Goal: Task Accomplishment & Management: Use online tool/utility

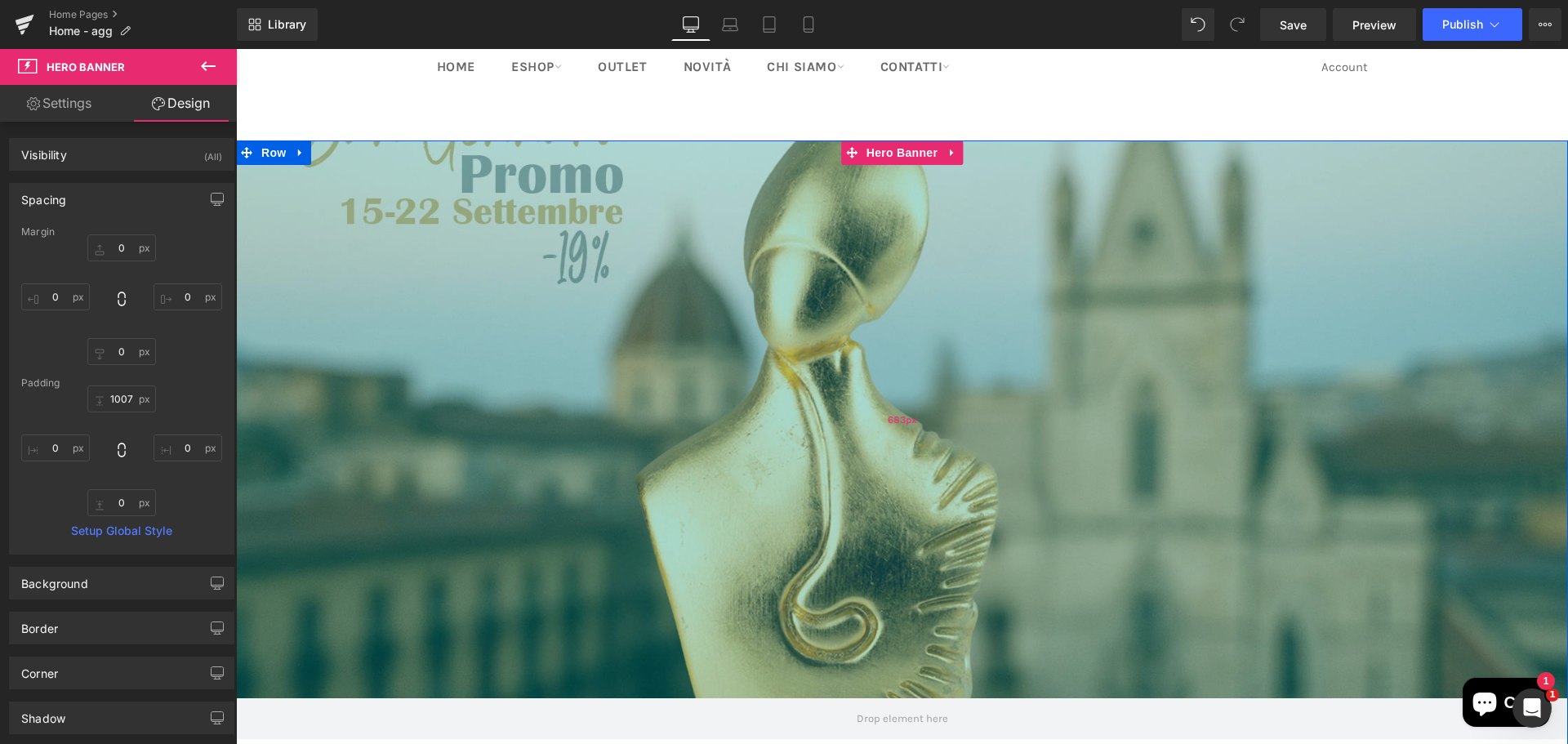
click at [632, 371] on div "683px" at bounding box center [902, 419] width 1332 height 558
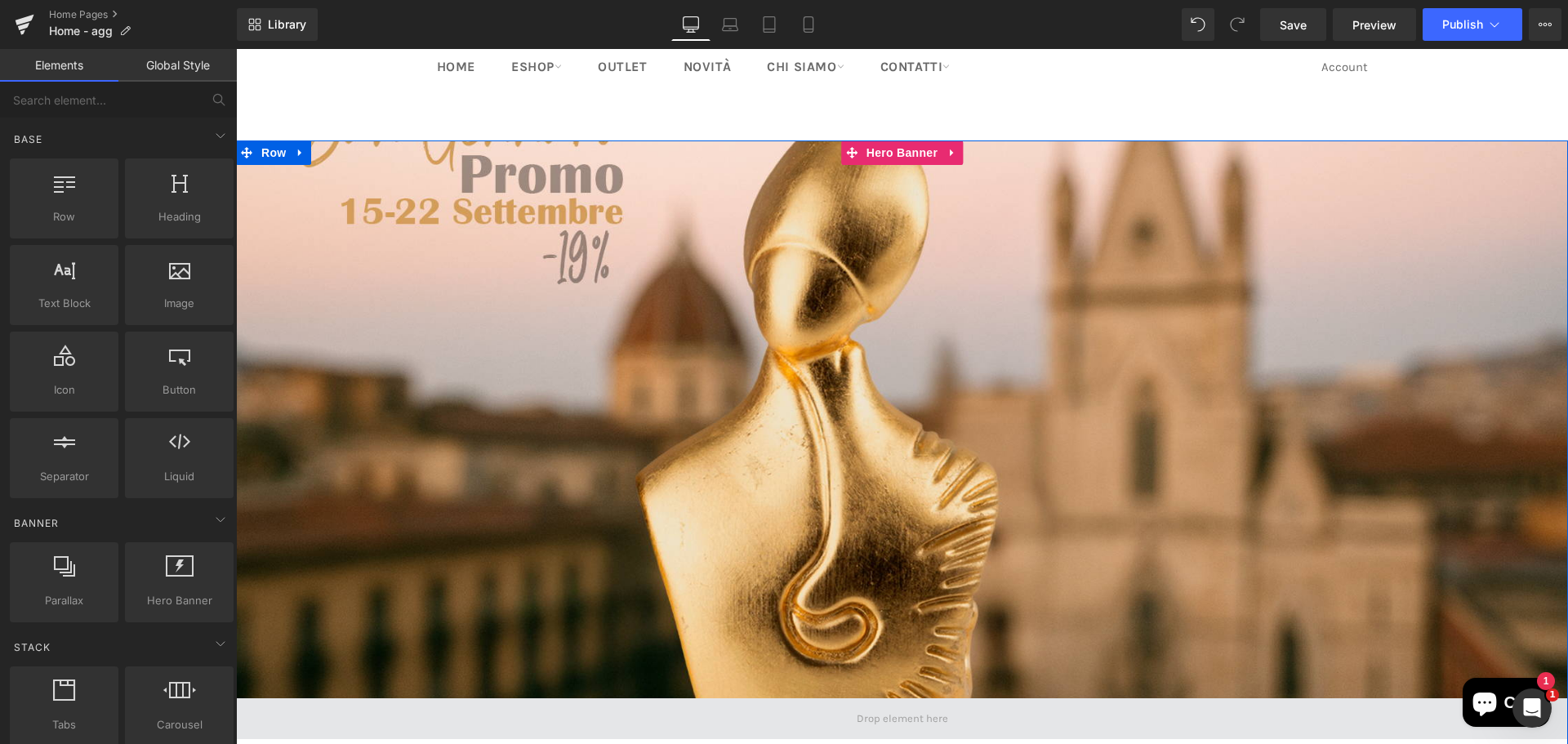
click at [912, 721] on span at bounding box center [903, 719] width 103 height 23
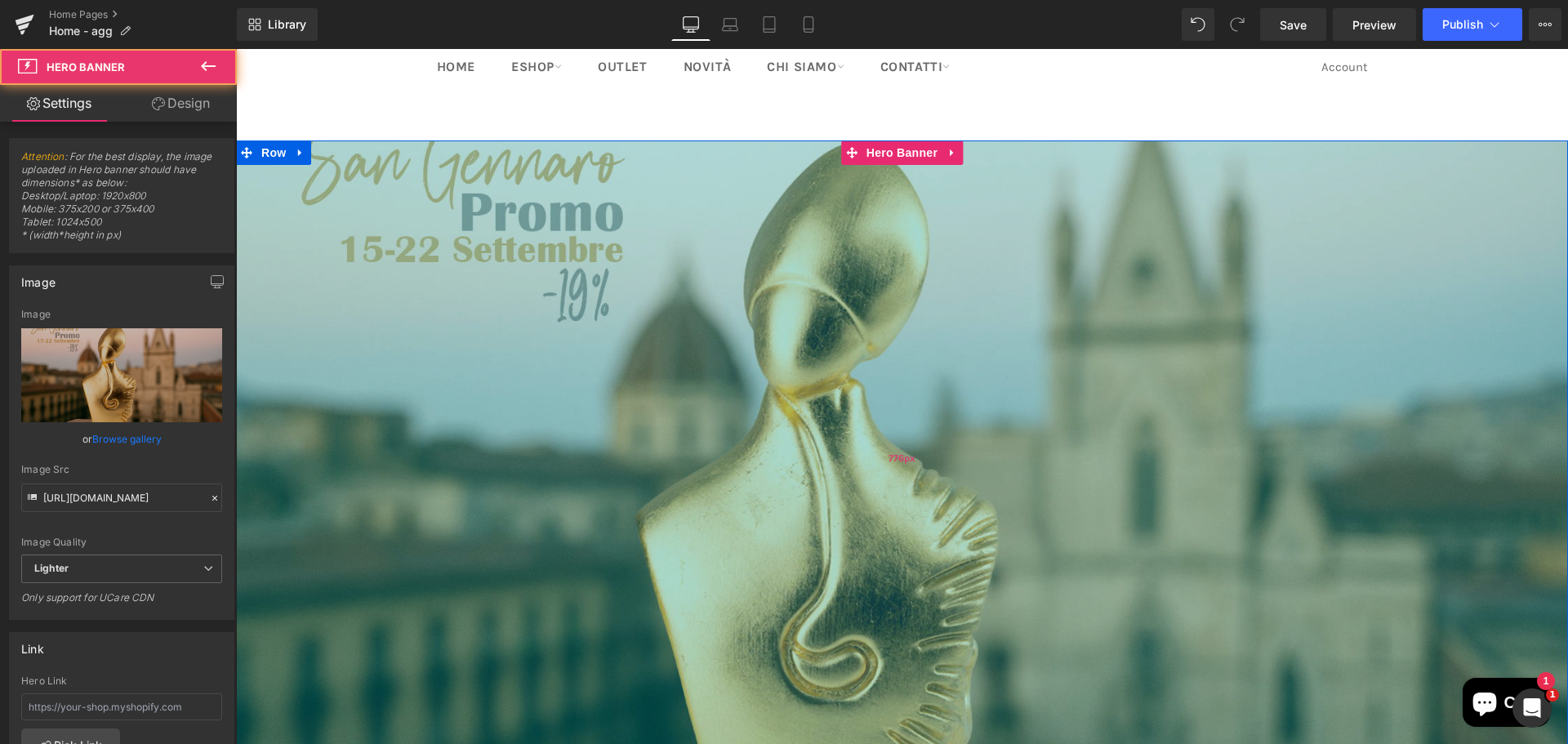
drag, startPoint x: 591, startPoint y: 401, endPoint x: 676, endPoint y: 426, distance: 88.6
click at [676, 426] on div "776px" at bounding box center [902, 457] width 1332 height 634
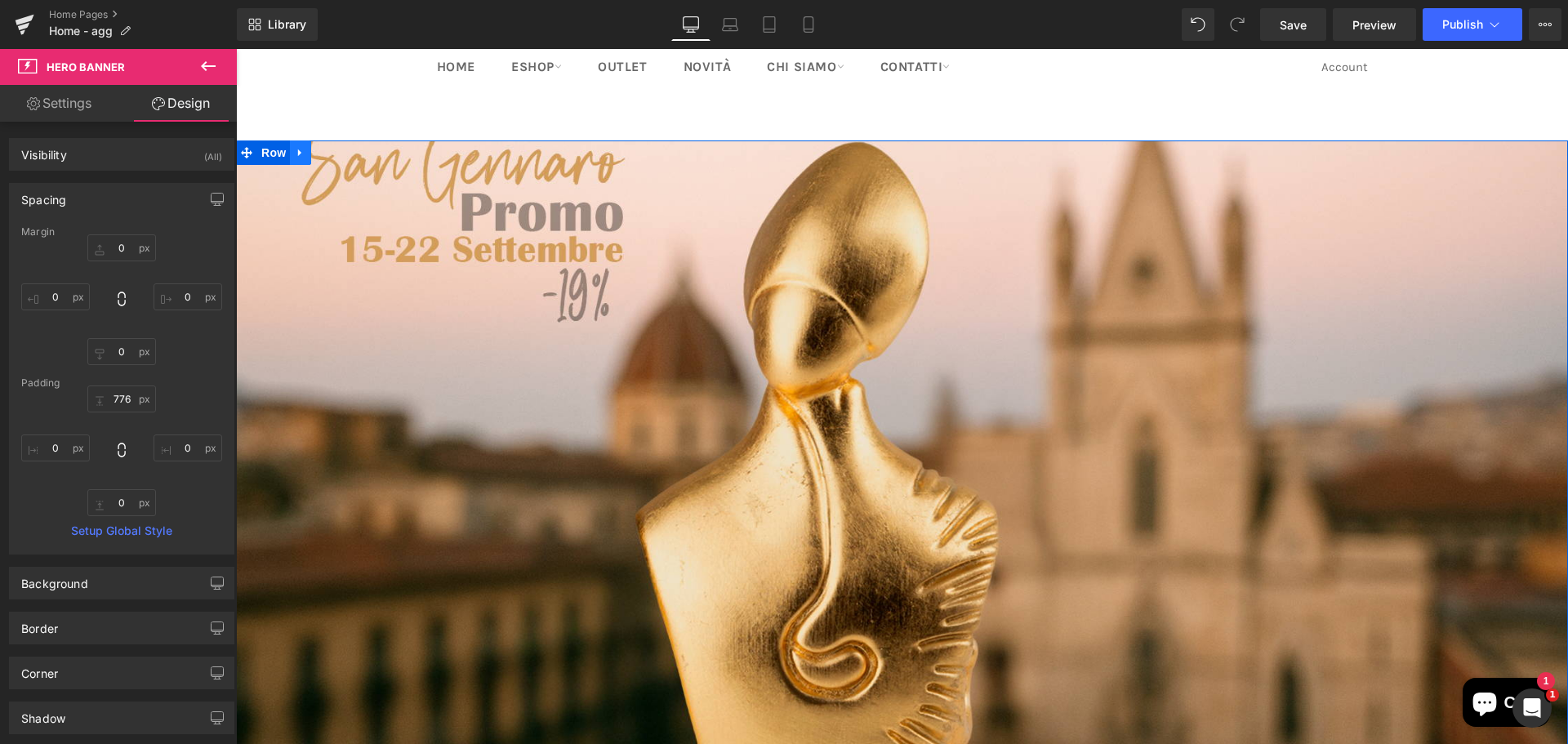
click at [295, 154] on icon at bounding box center [301, 153] width 11 height 12
click at [338, 157] on icon at bounding box center [343, 153] width 11 height 11
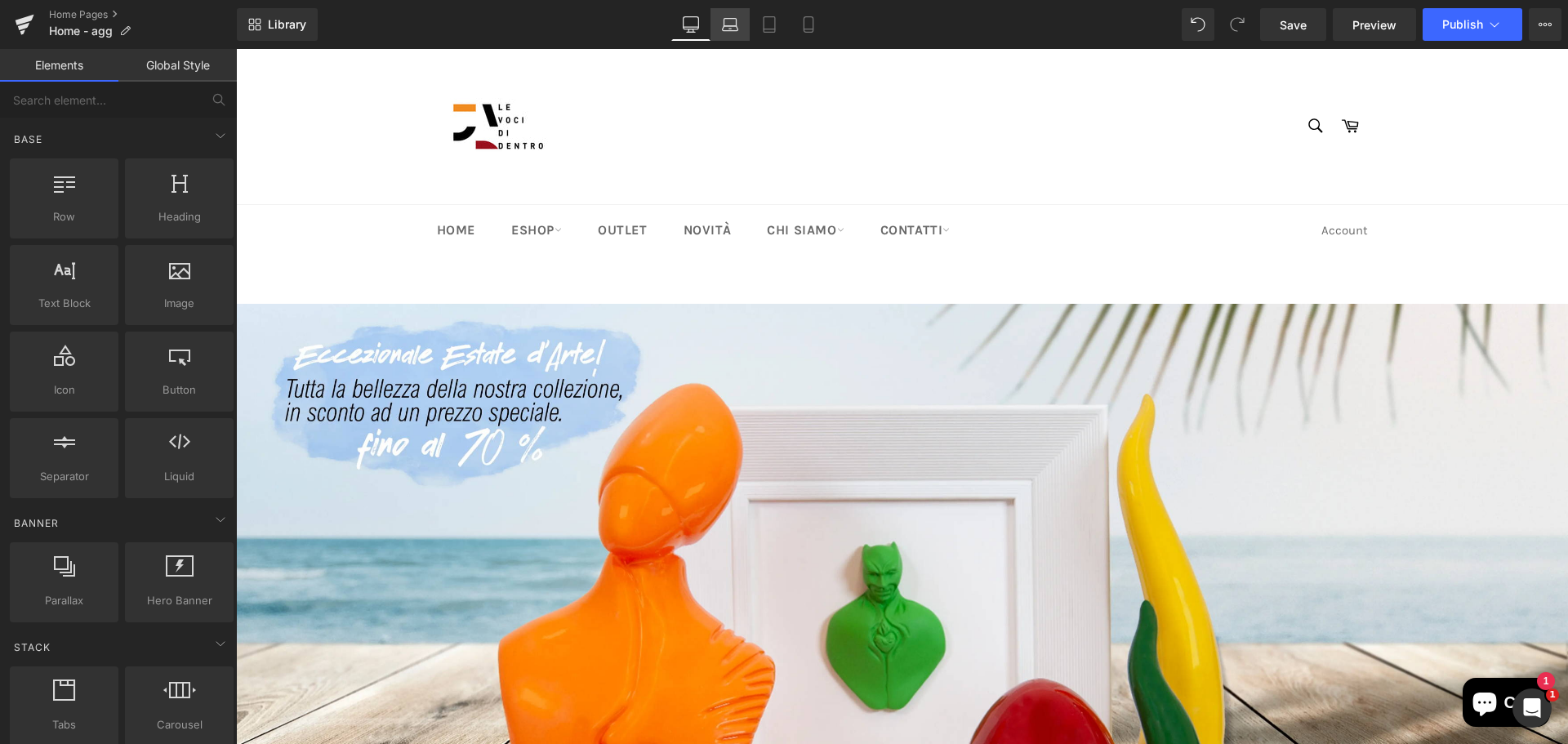
click at [733, 40] on link "Laptop" at bounding box center [730, 25] width 39 height 33
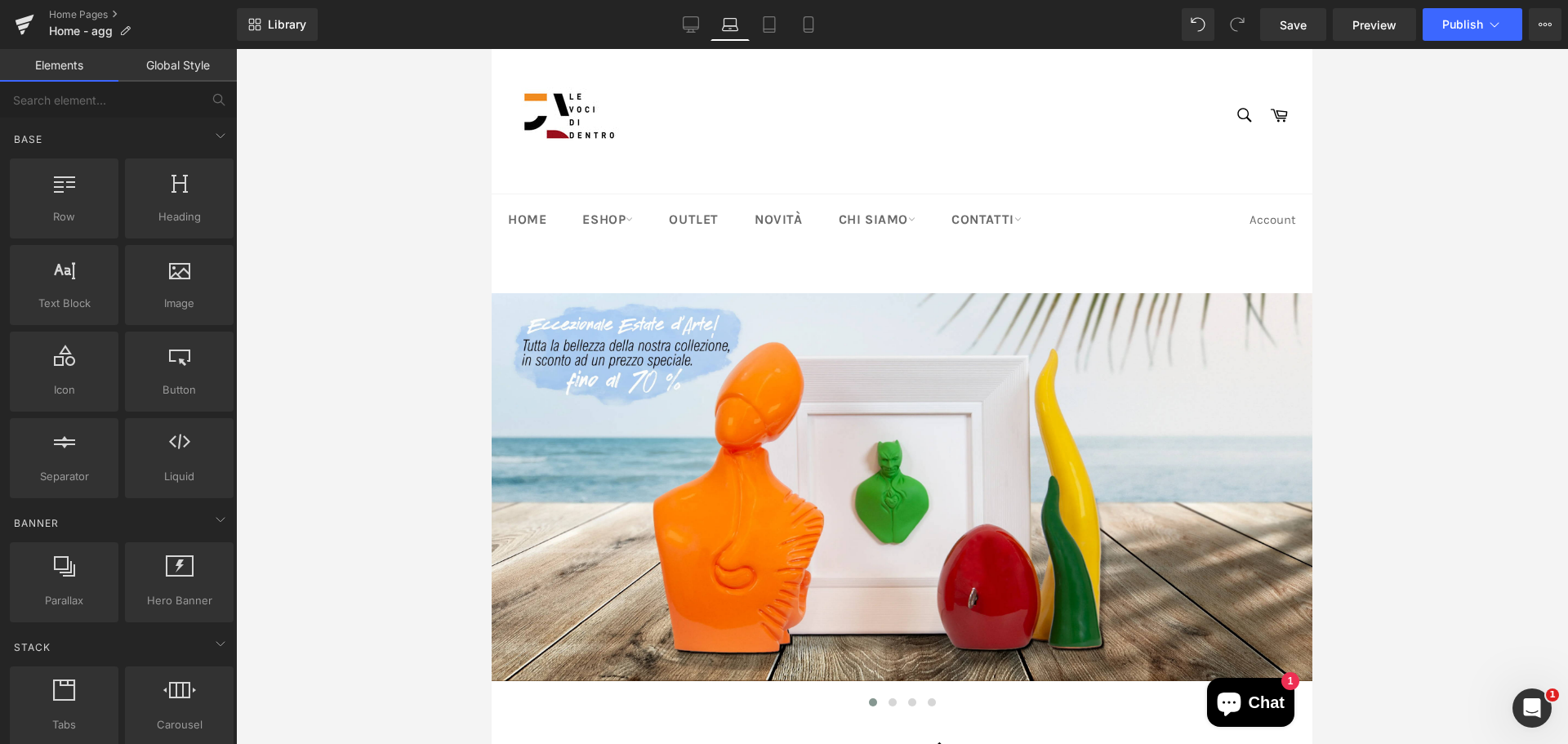
scroll to position [10, 0]
click at [774, 34] on link "Tablet" at bounding box center [769, 25] width 39 height 33
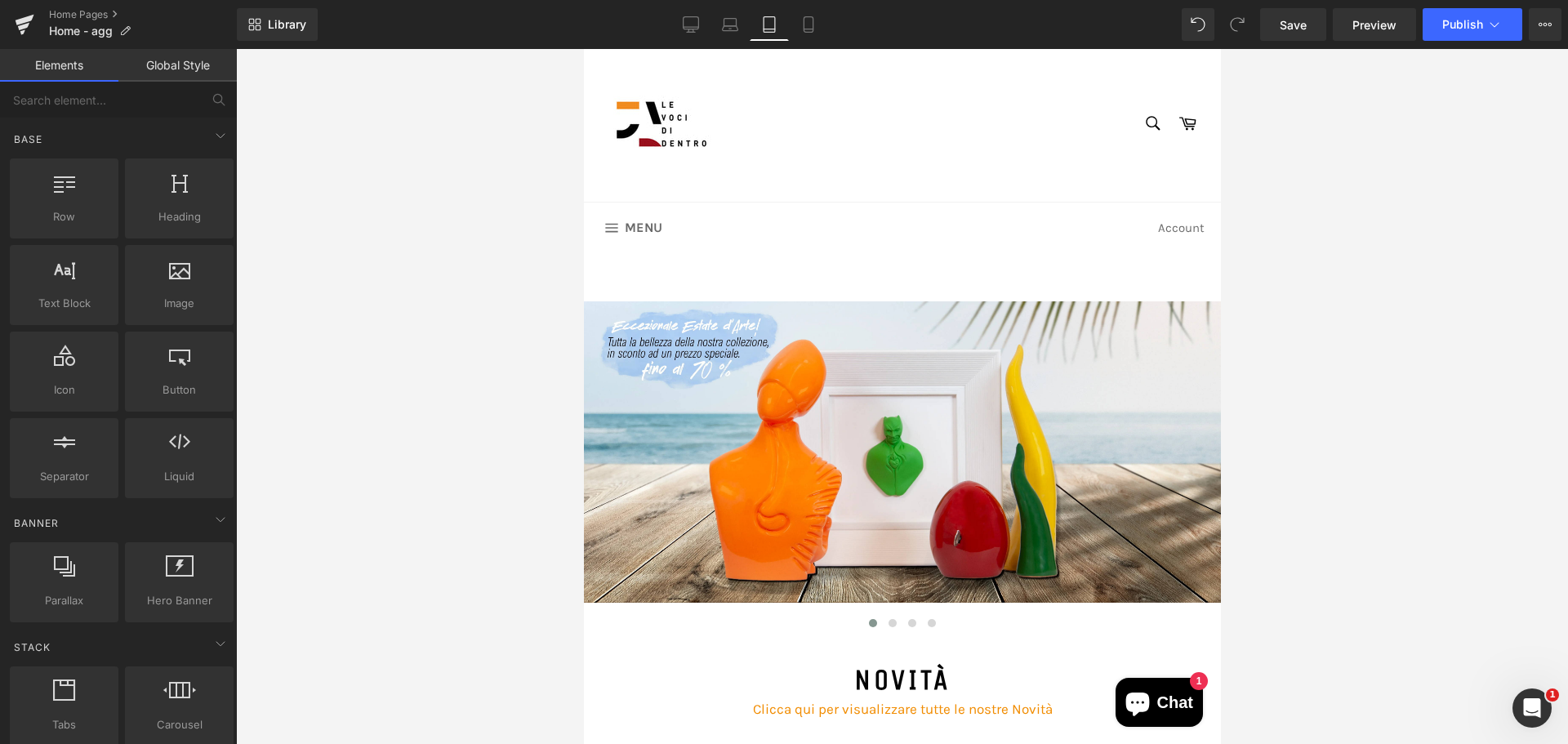
scroll to position [0, 0]
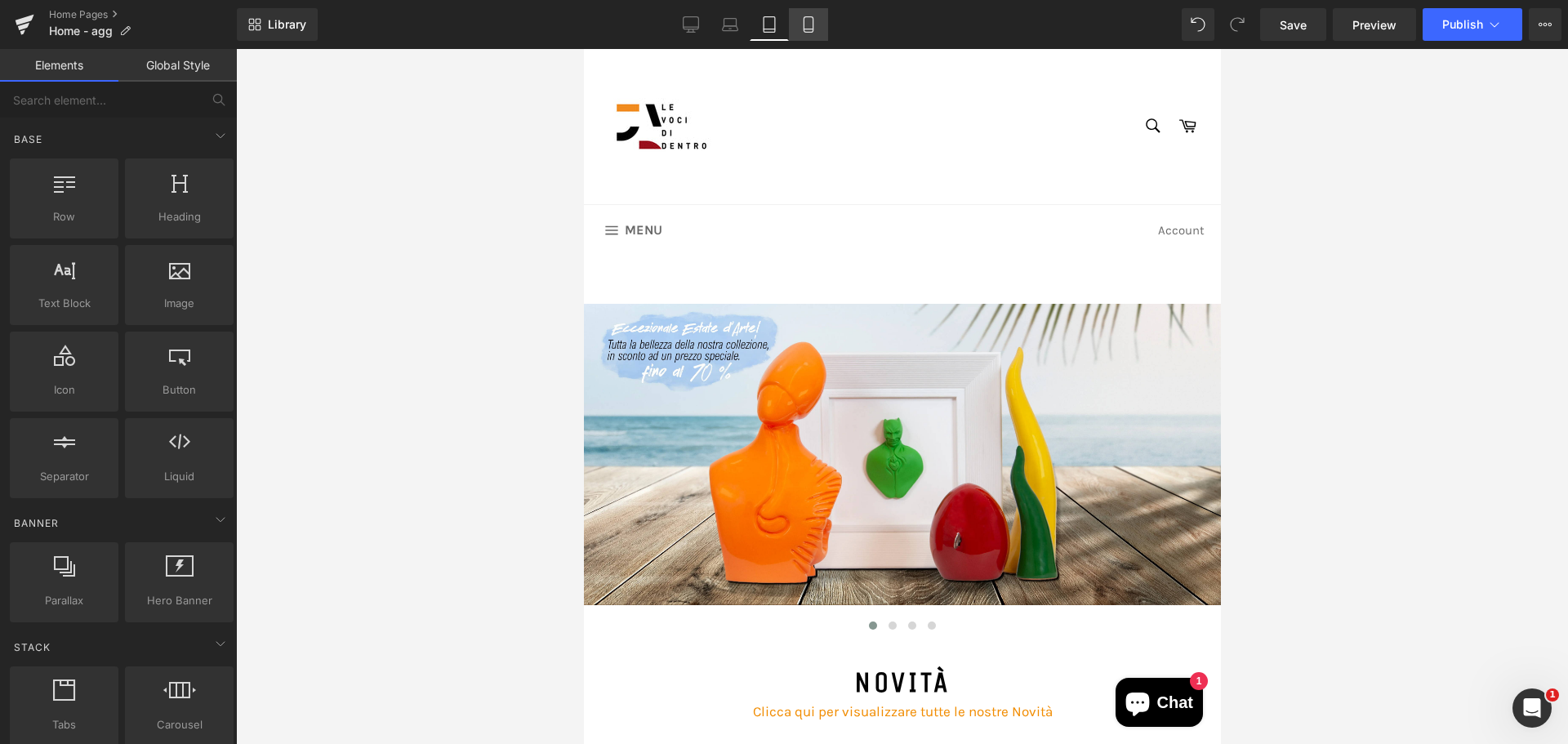
click at [805, 29] on icon at bounding box center [808, 29] width 9 height 0
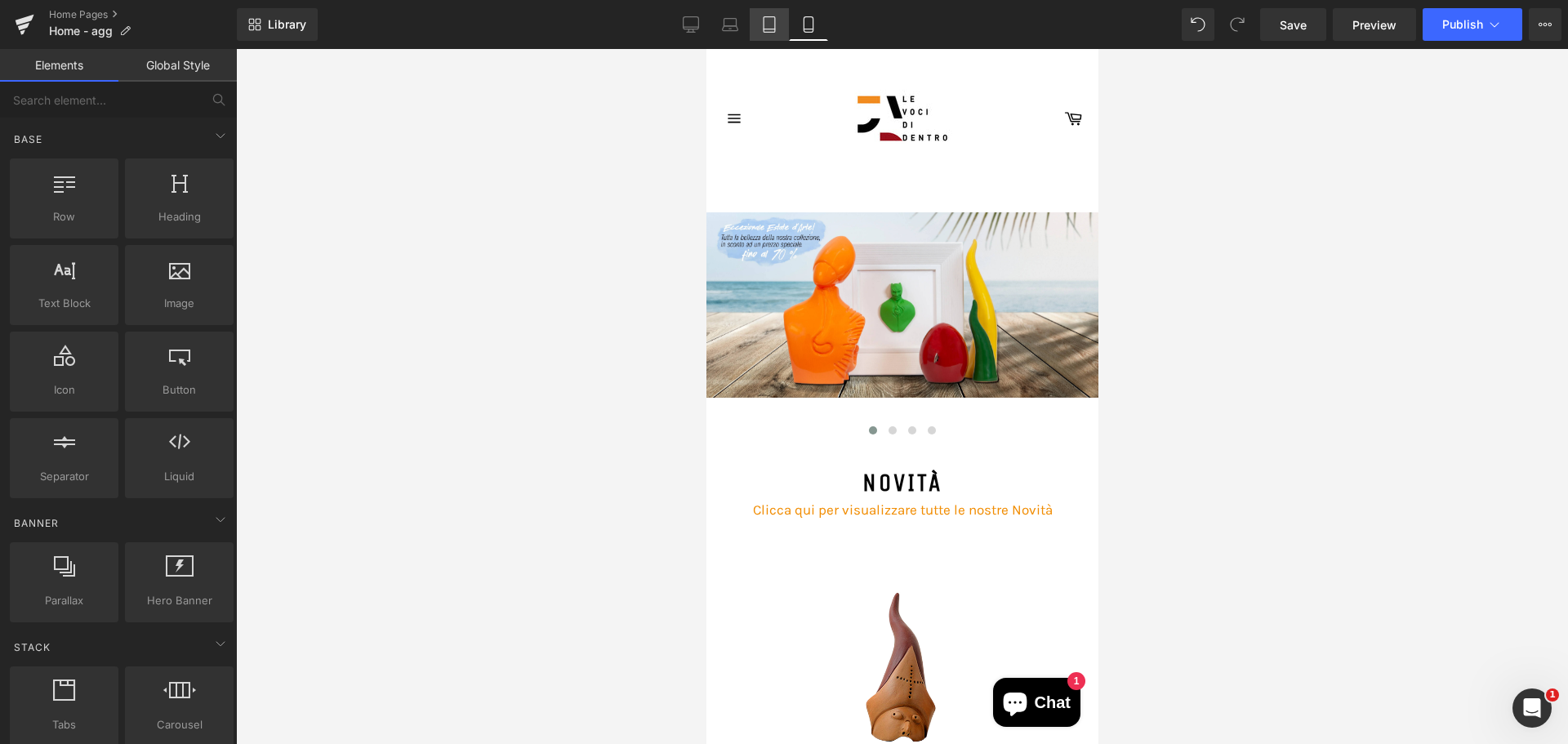
click at [762, 33] on link "Tablet" at bounding box center [769, 25] width 39 height 33
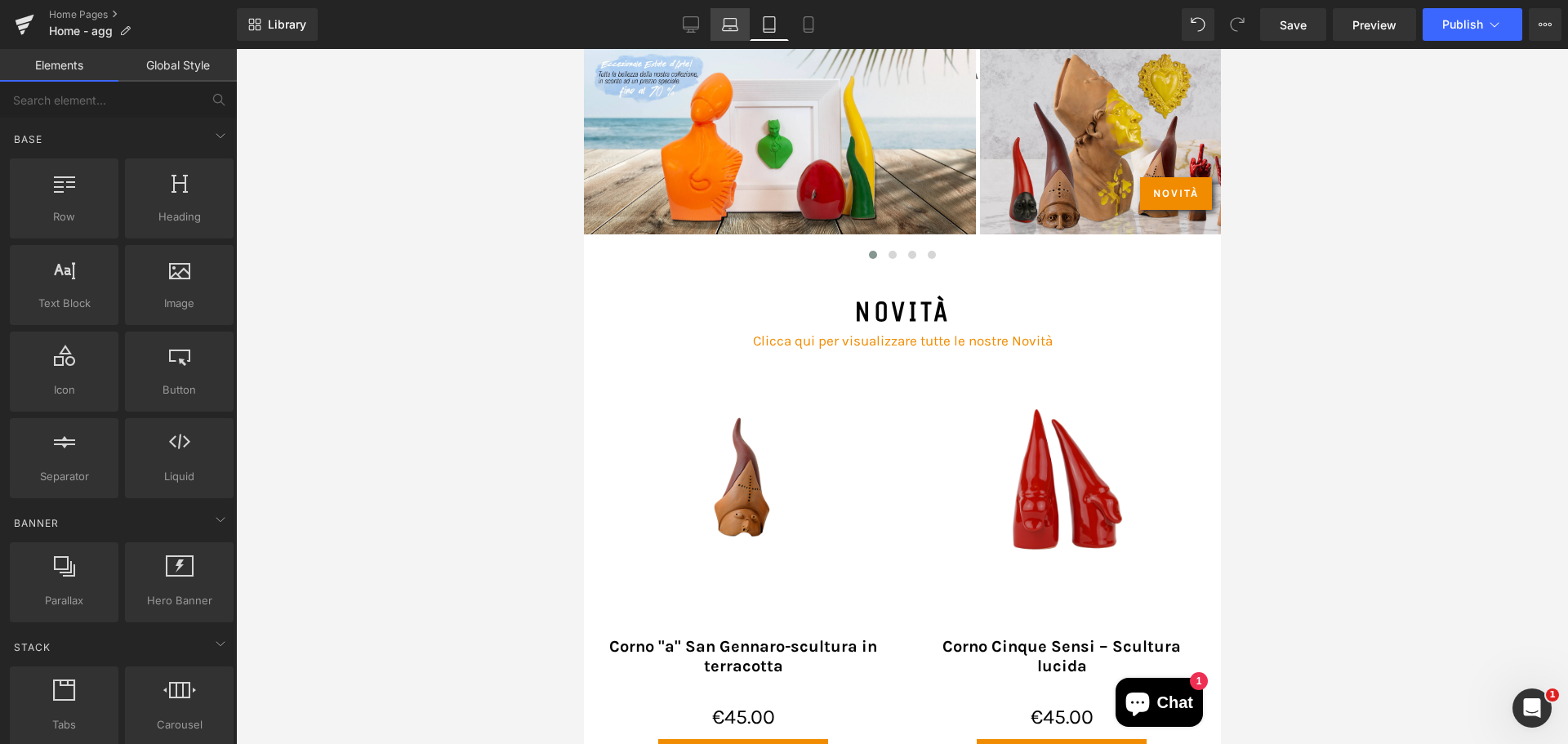
click at [741, 29] on link "Laptop" at bounding box center [730, 25] width 39 height 33
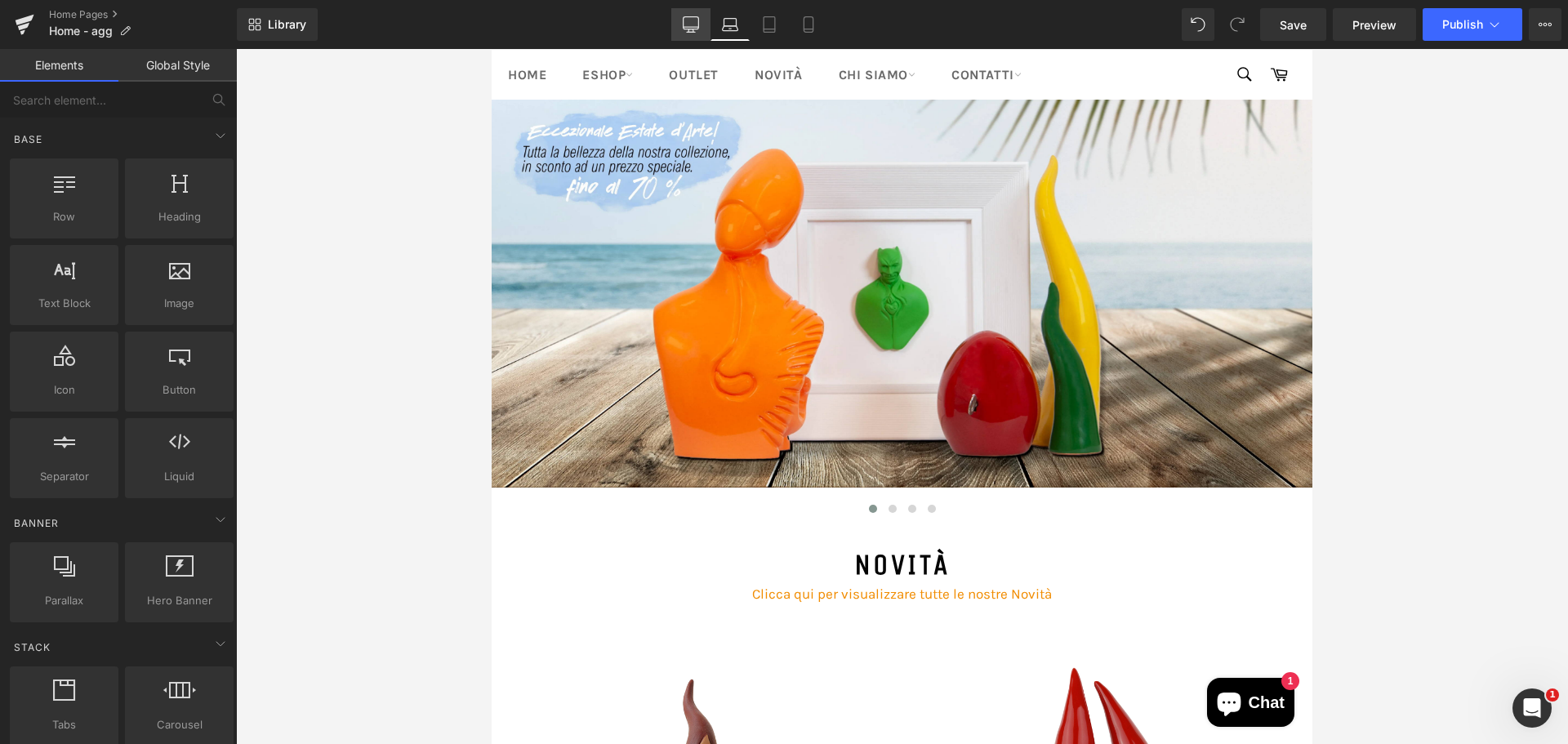
scroll to position [255, 0]
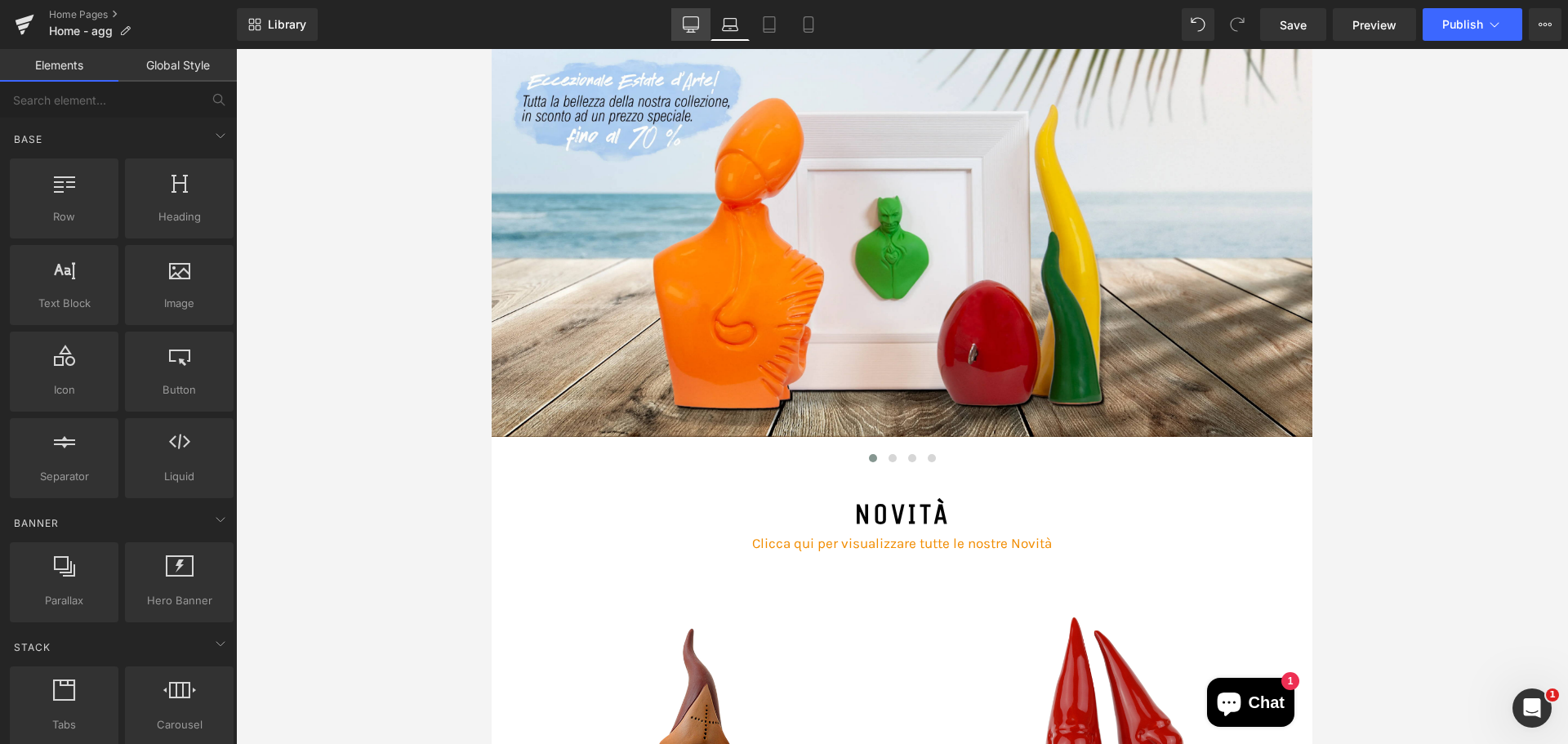
click at [698, 28] on icon at bounding box center [691, 25] width 16 height 16
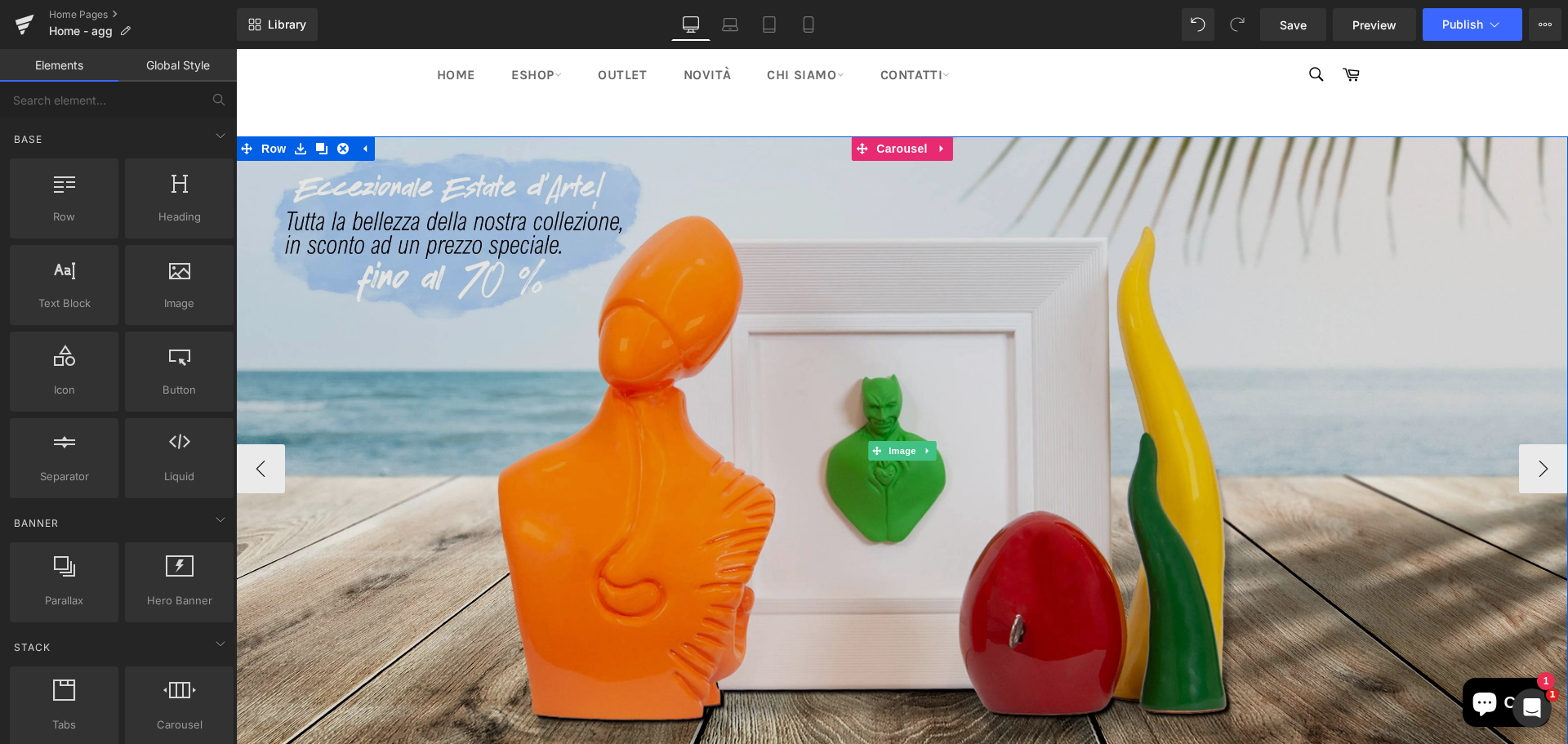
scroll to position [164, 0]
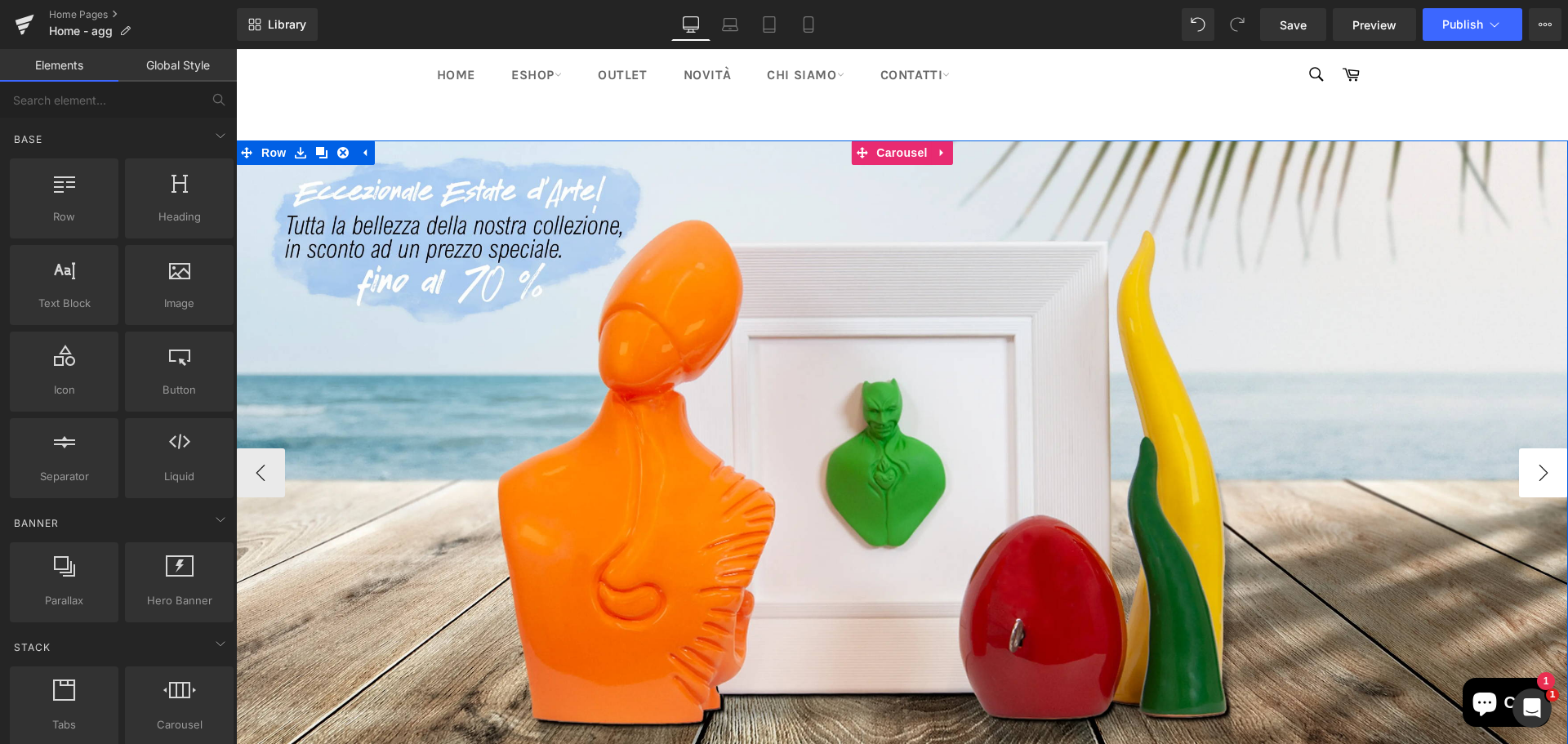
click at [1543, 484] on button "›" at bounding box center [1543, 473] width 49 height 49
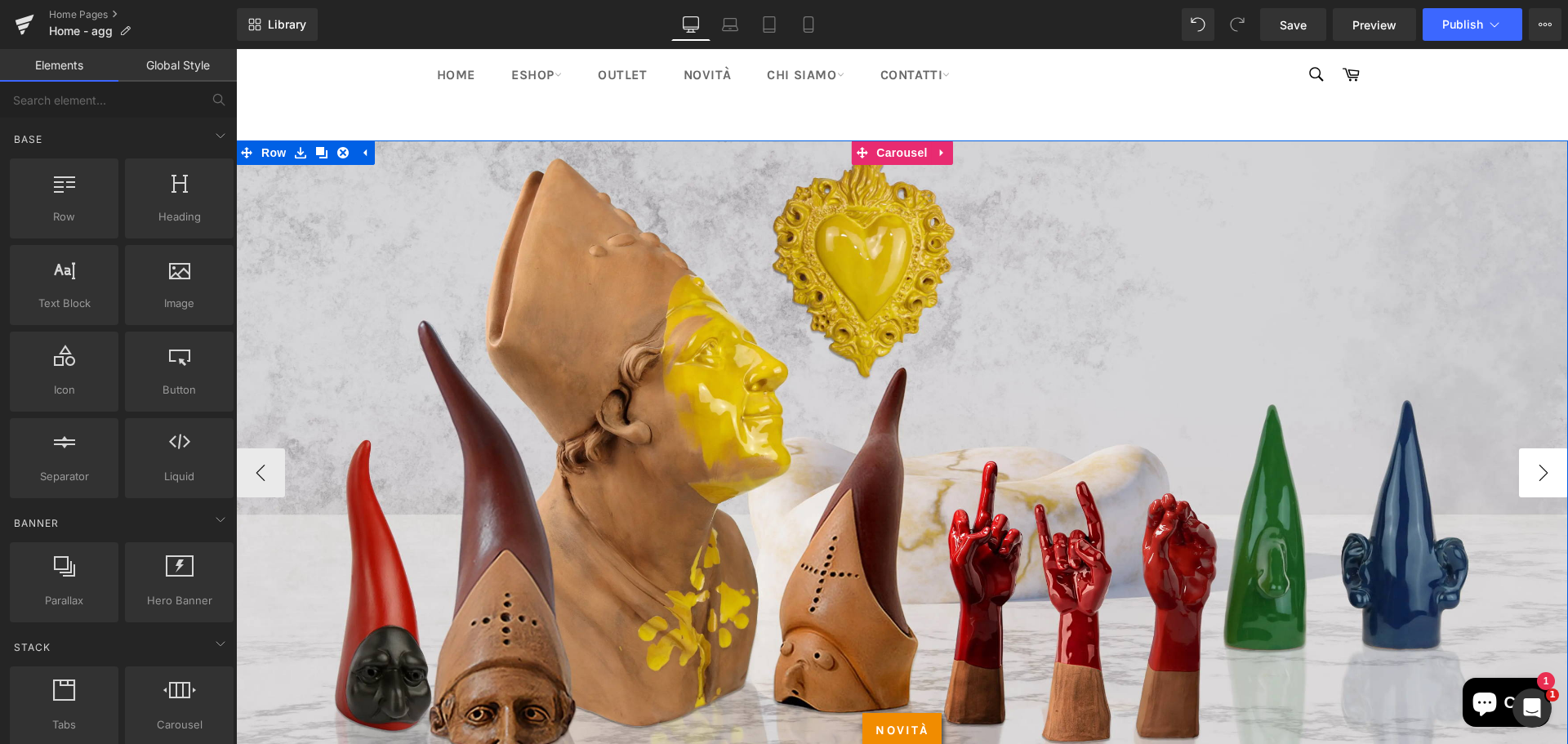
click at [1543, 484] on button "›" at bounding box center [1543, 473] width 49 height 49
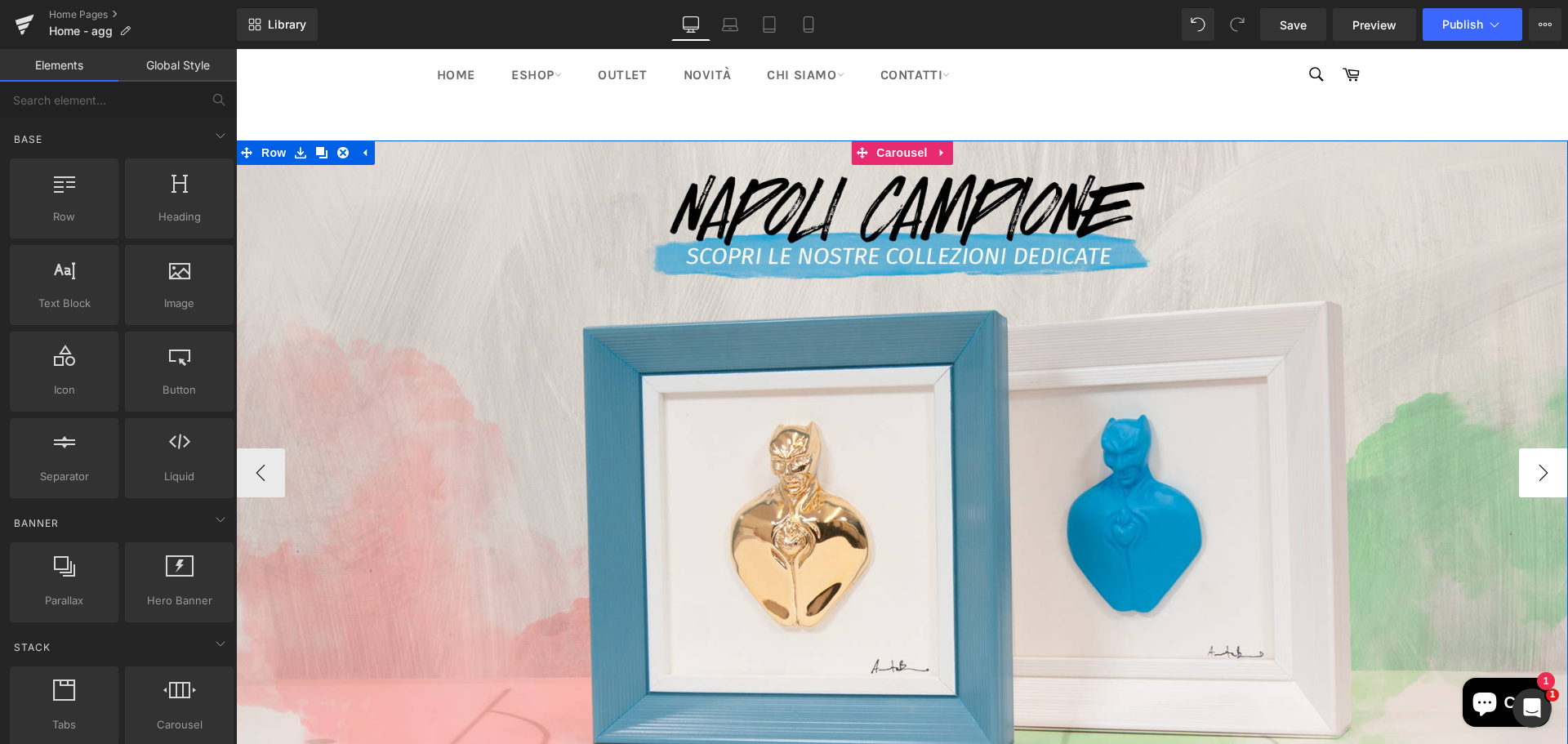
click at [1543, 484] on button "›" at bounding box center [1543, 473] width 49 height 49
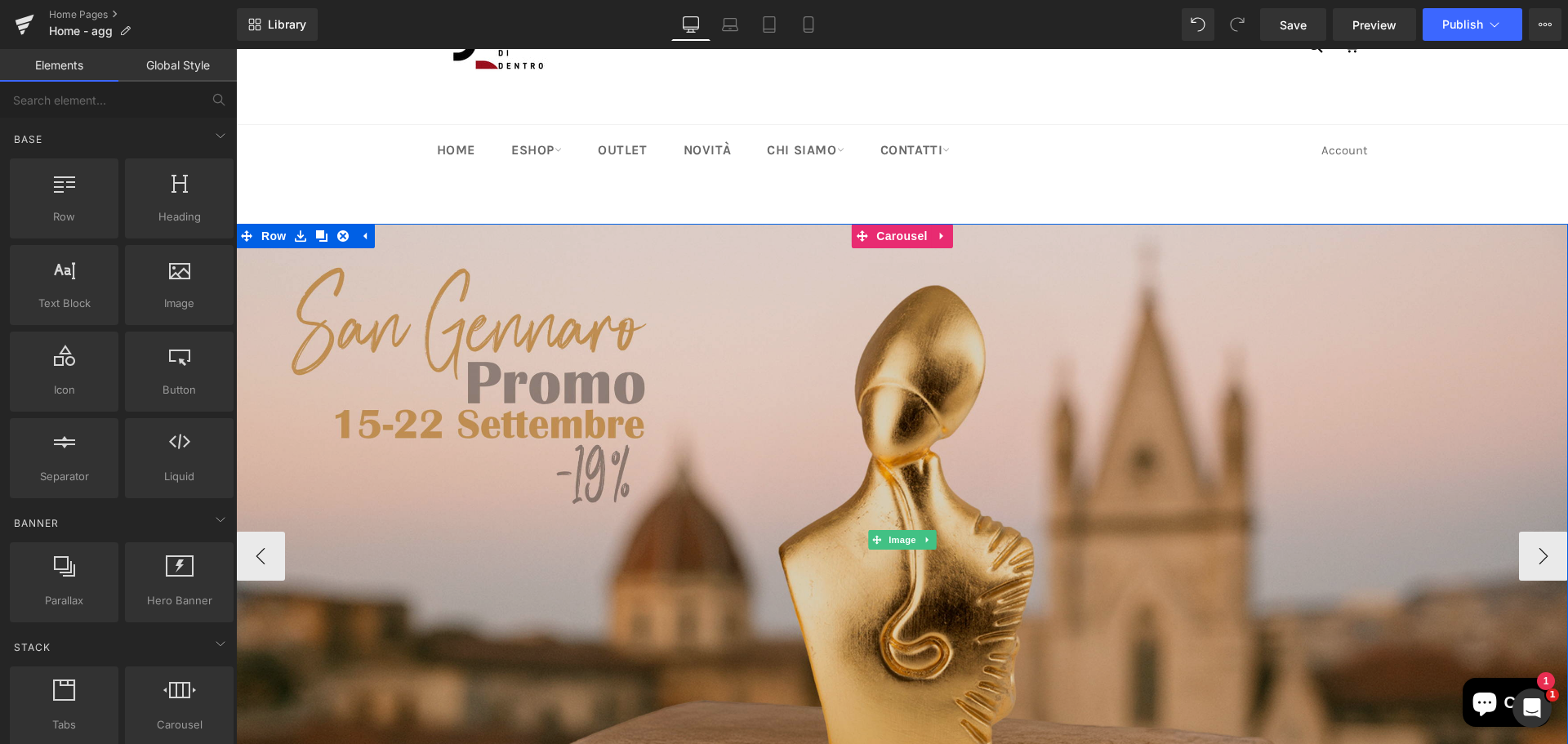
scroll to position [0, 0]
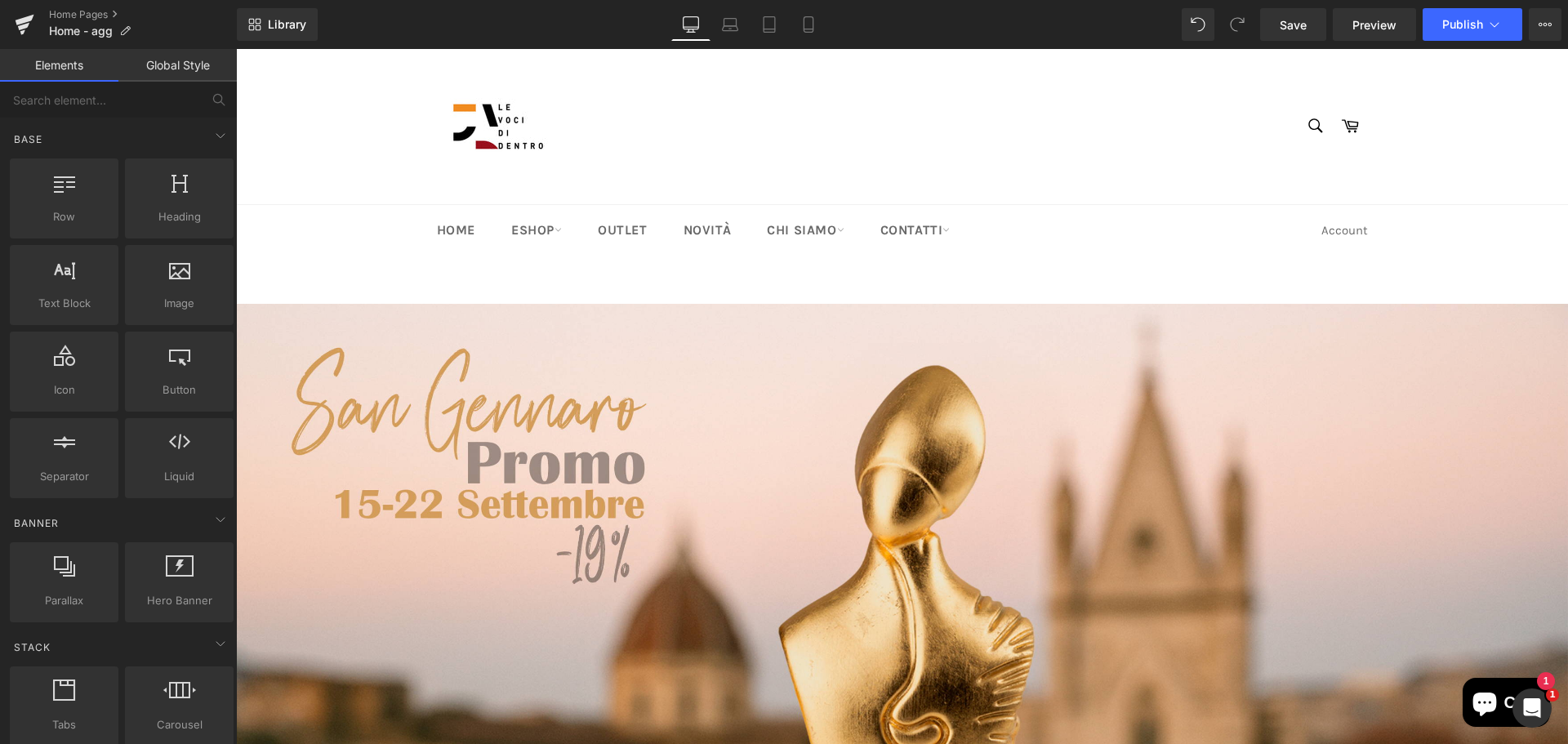
click at [265, 317] on span "Row" at bounding box center [274, 316] width 33 height 25
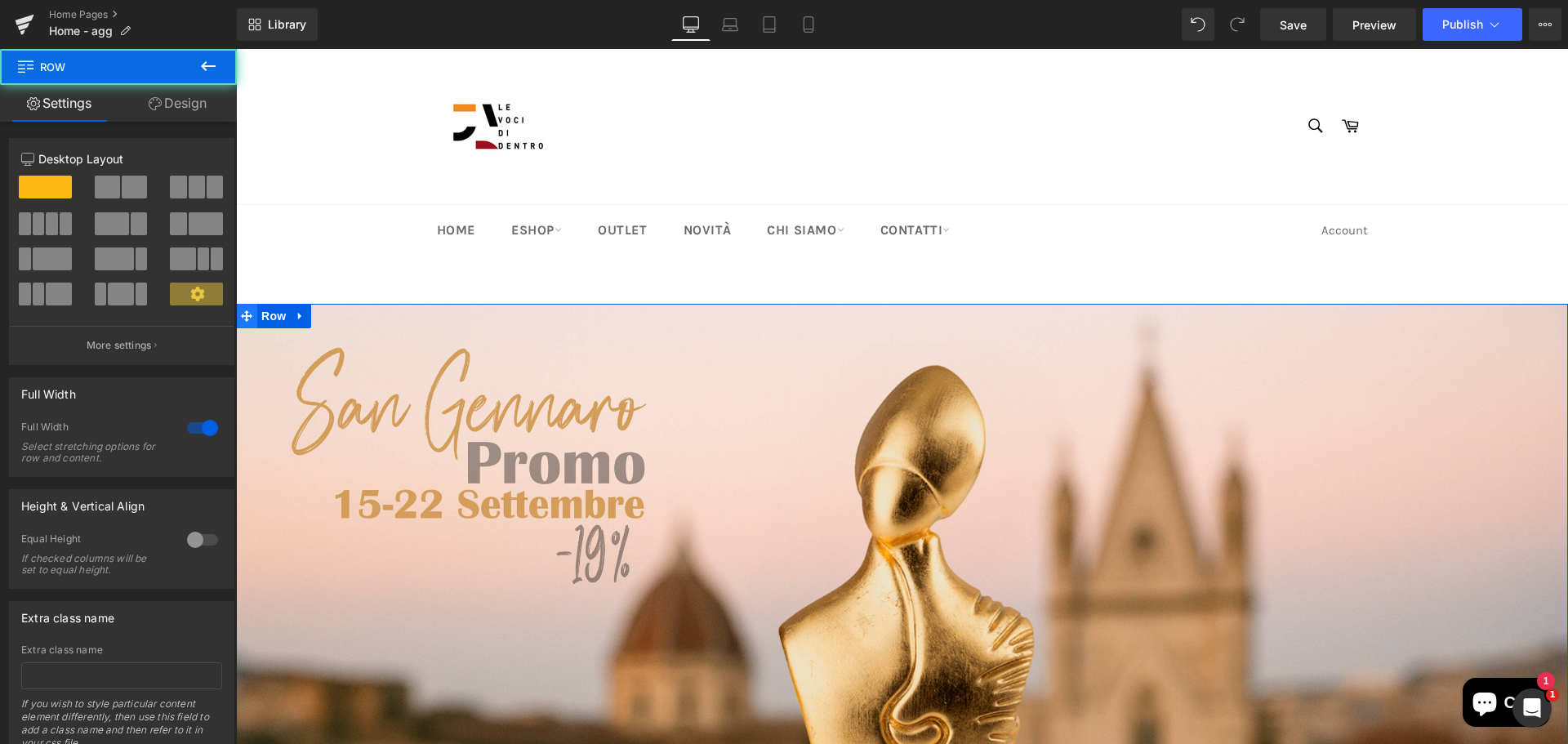
click at [241, 317] on icon at bounding box center [247, 316] width 11 height 11
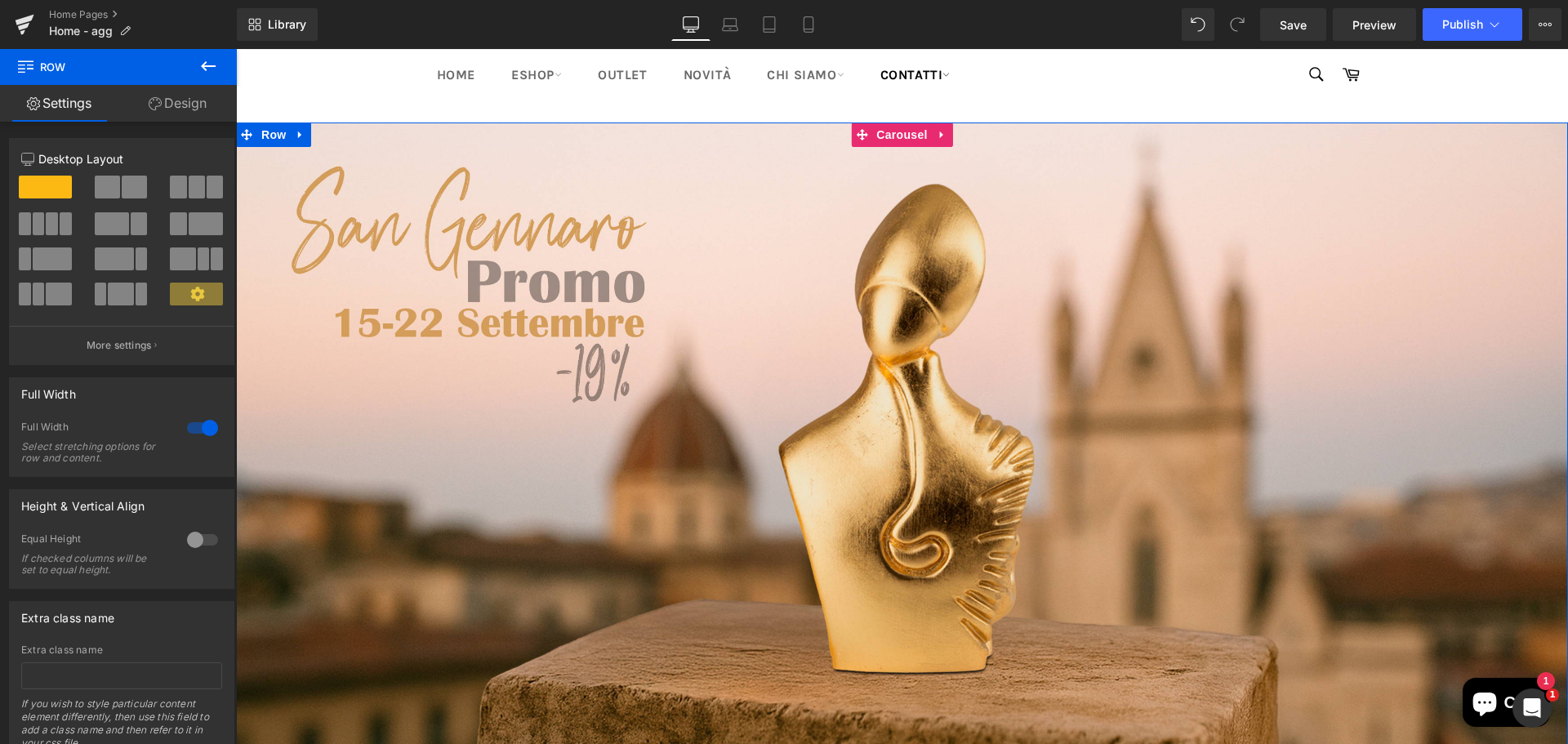
scroll to position [82, 0]
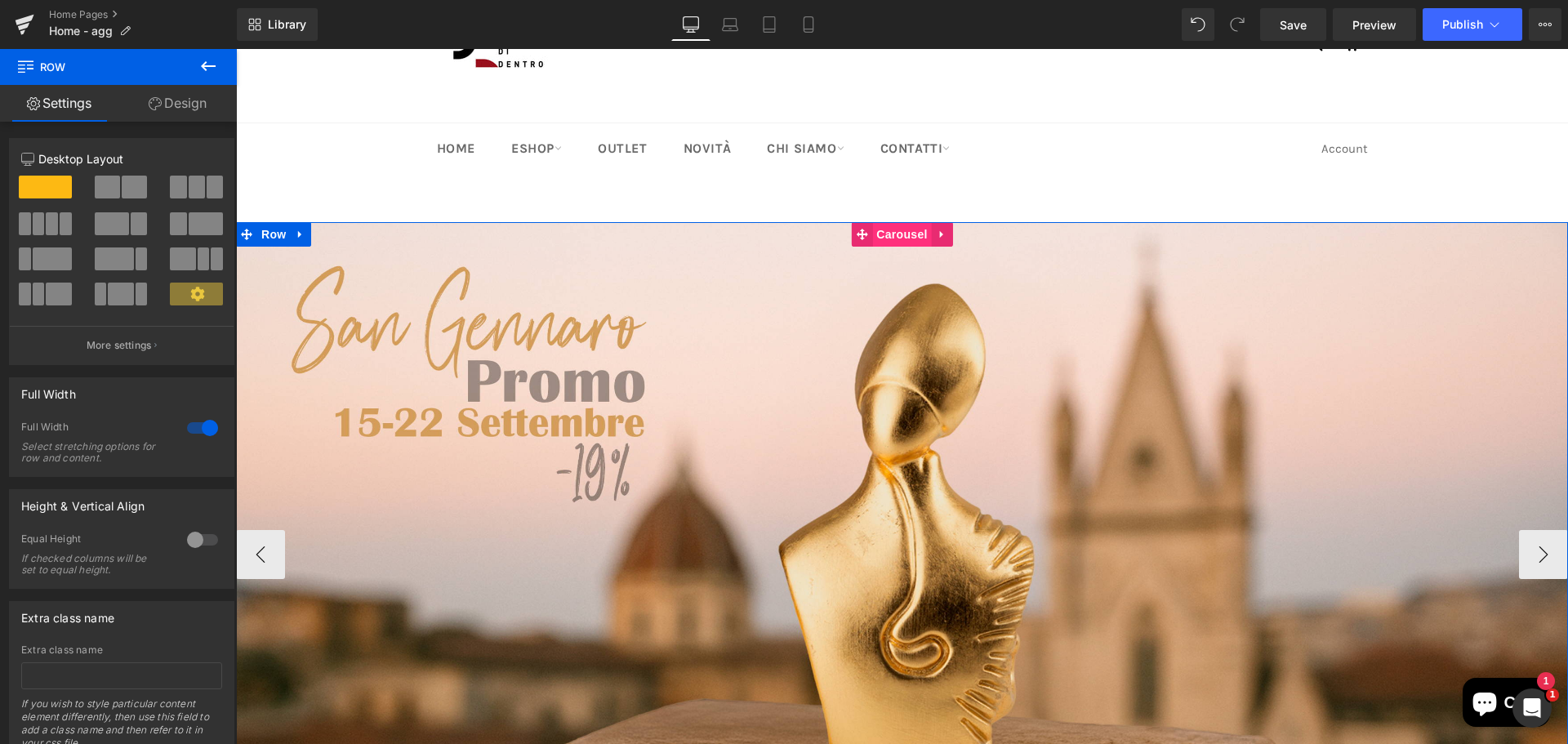
click at [902, 235] on span "Carousel" at bounding box center [902, 235] width 59 height 25
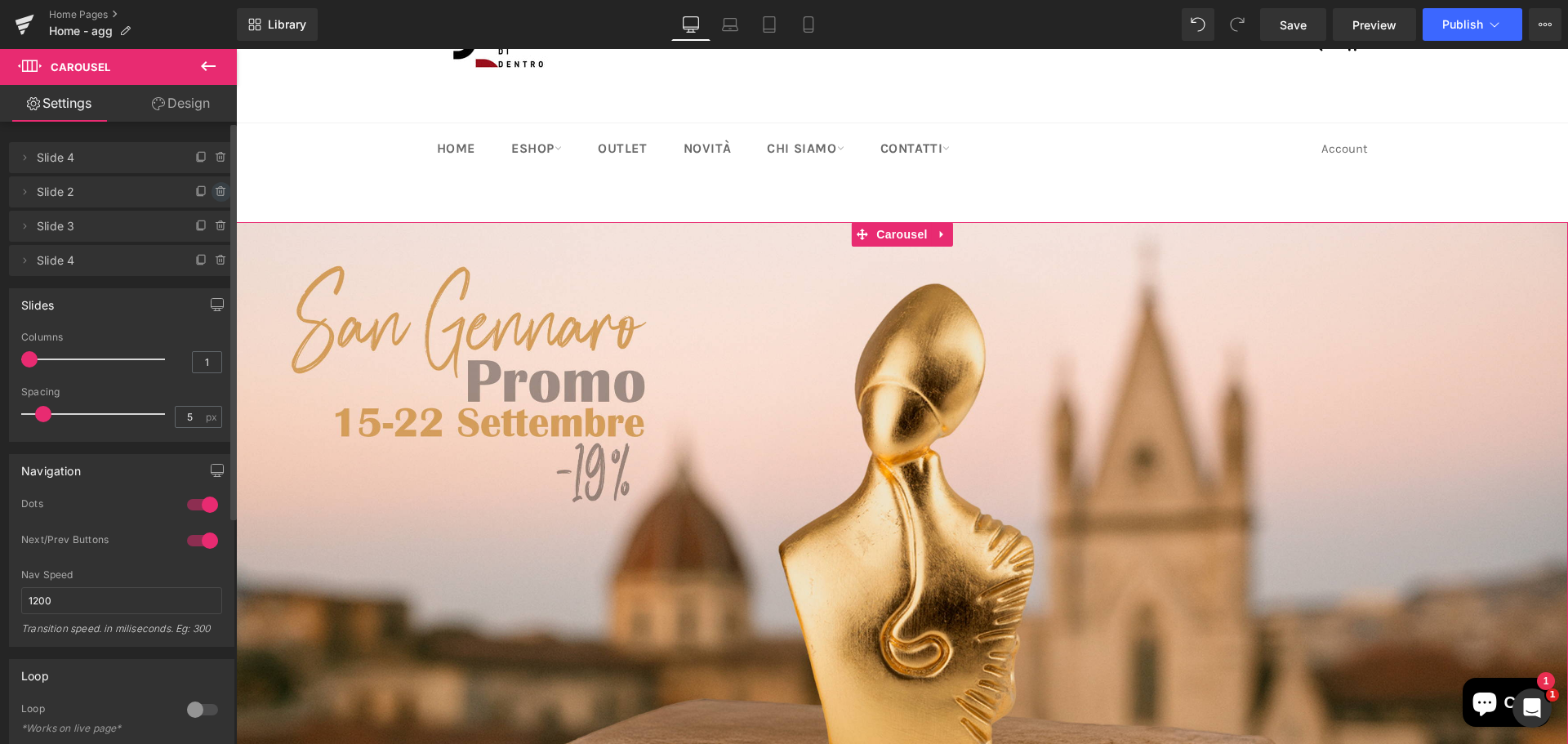
click at [215, 191] on icon at bounding box center [222, 192] width 13 height 13
click at [199, 192] on button "Delete" at bounding box center [204, 193] width 52 height 21
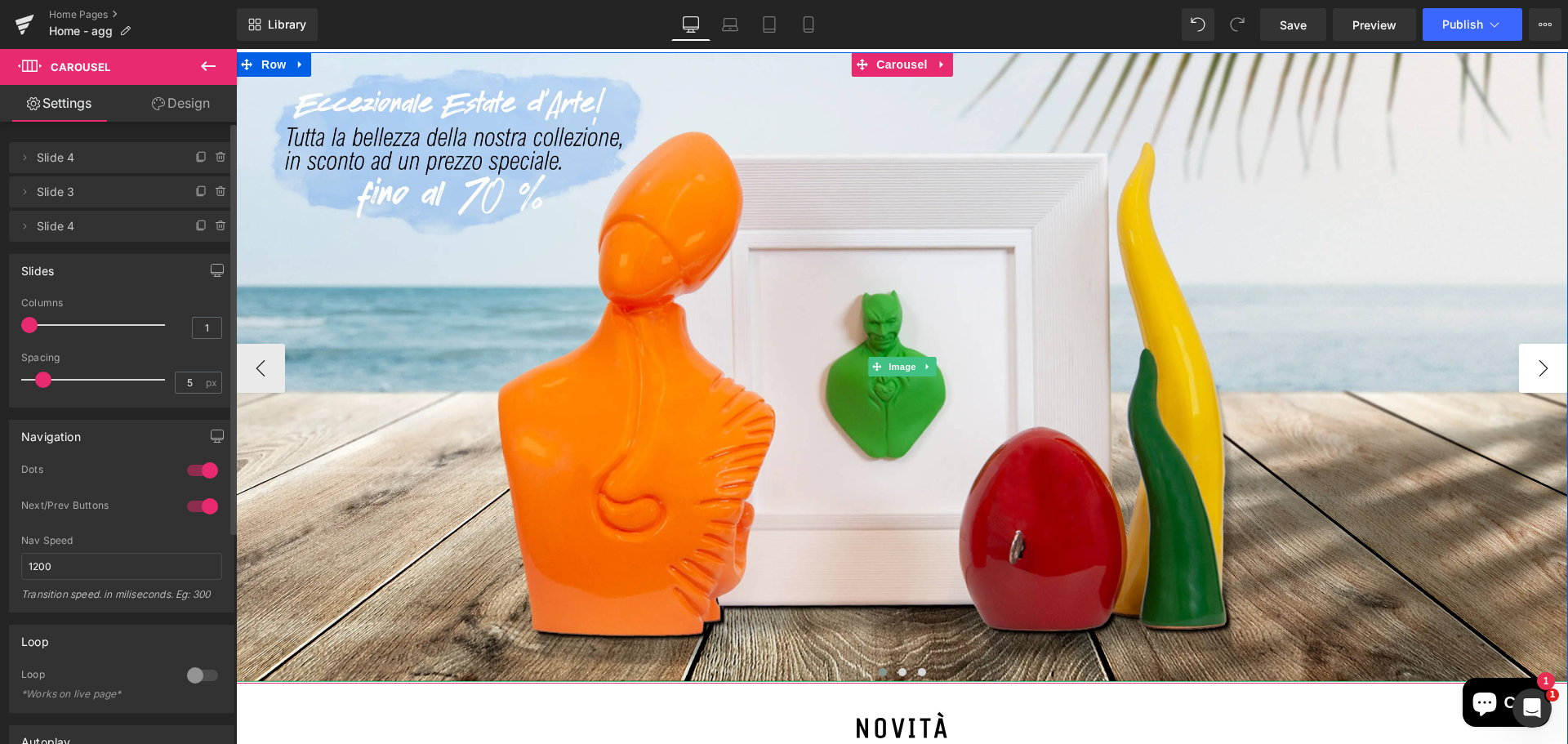
scroll to position [245, 0]
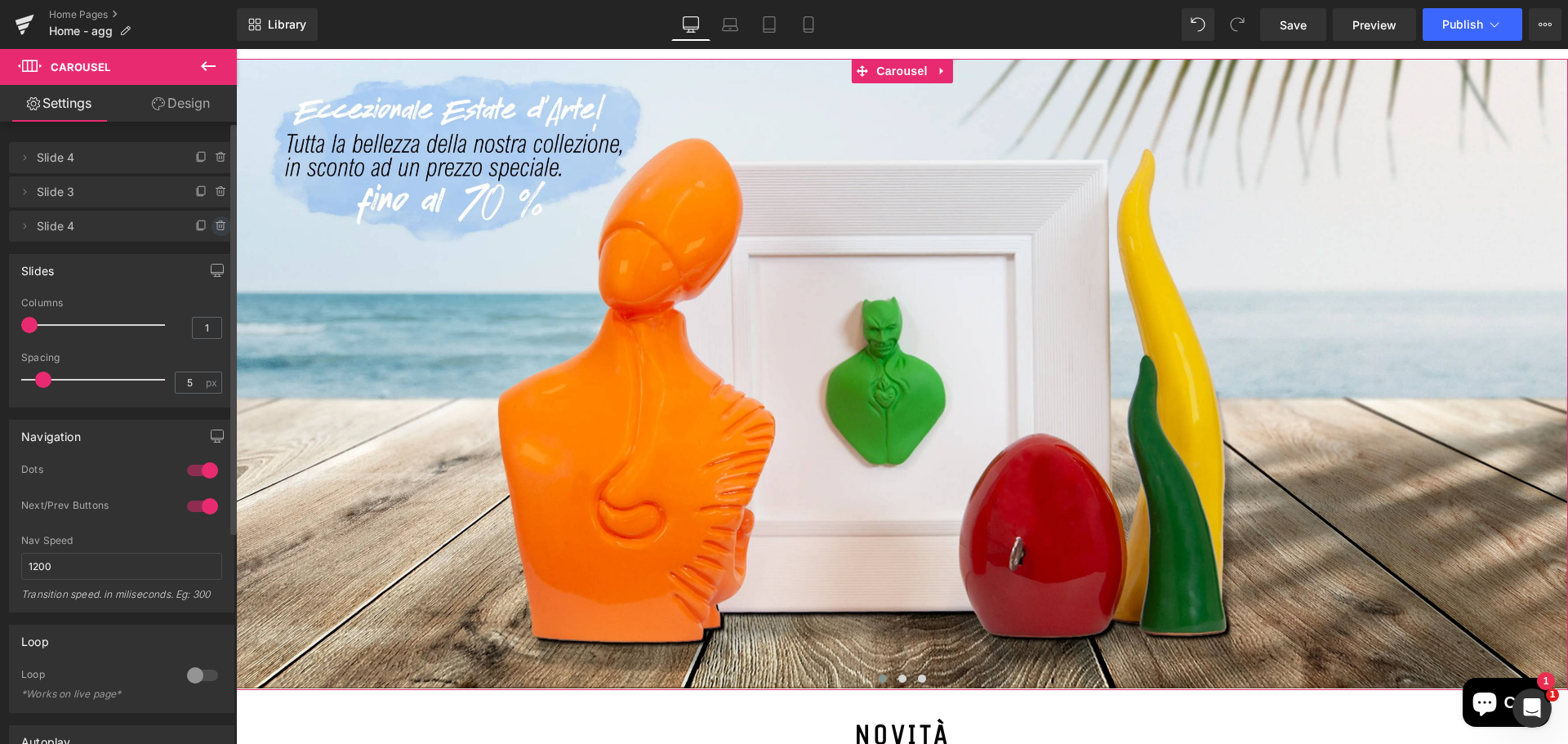
click at [217, 232] on icon at bounding box center [222, 226] width 13 height 13
click at [198, 235] on button "Delete" at bounding box center [204, 227] width 52 height 21
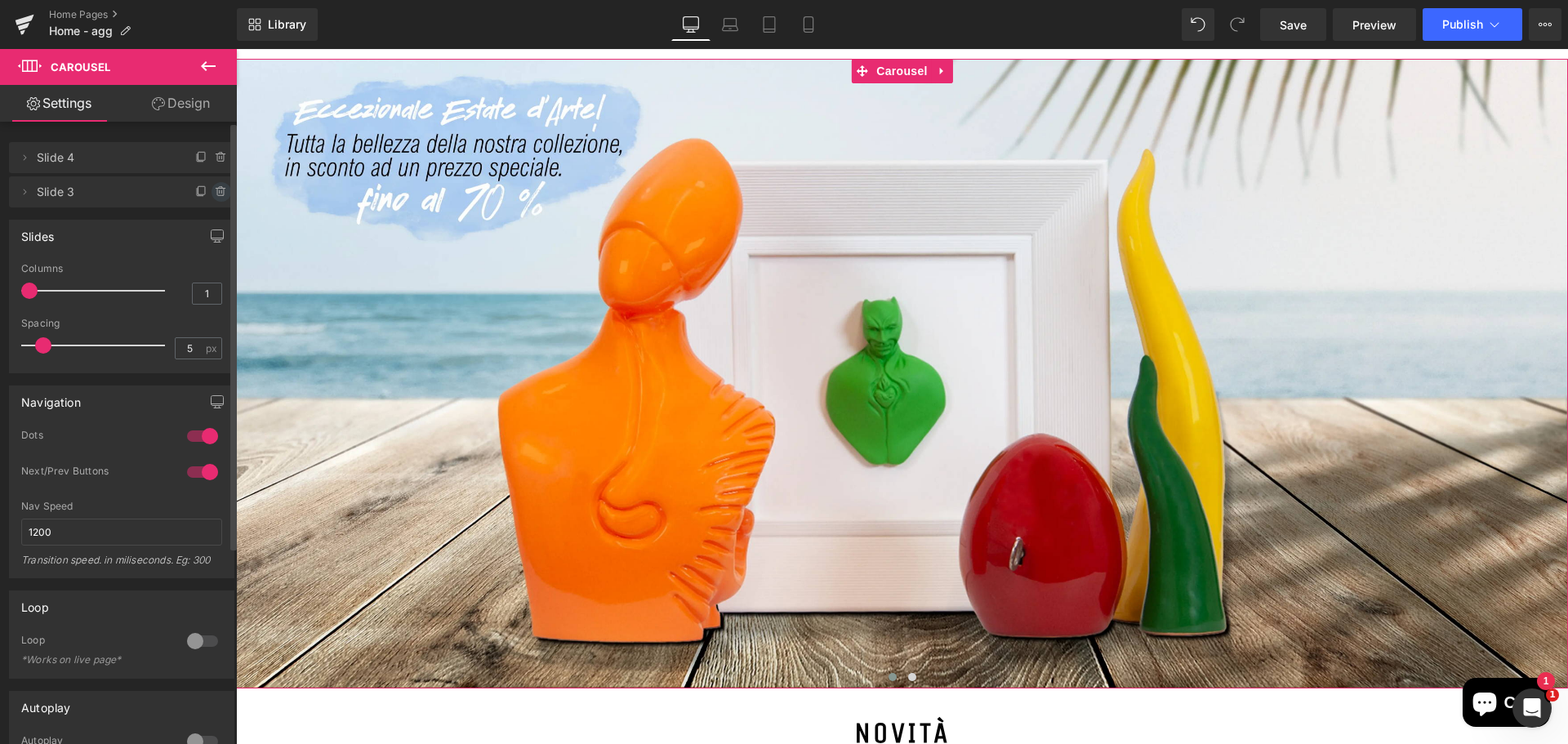
click at [215, 193] on icon at bounding box center [222, 192] width 13 height 13
click at [204, 192] on button "Delete" at bounding box center [204, 193] width 52 height 21
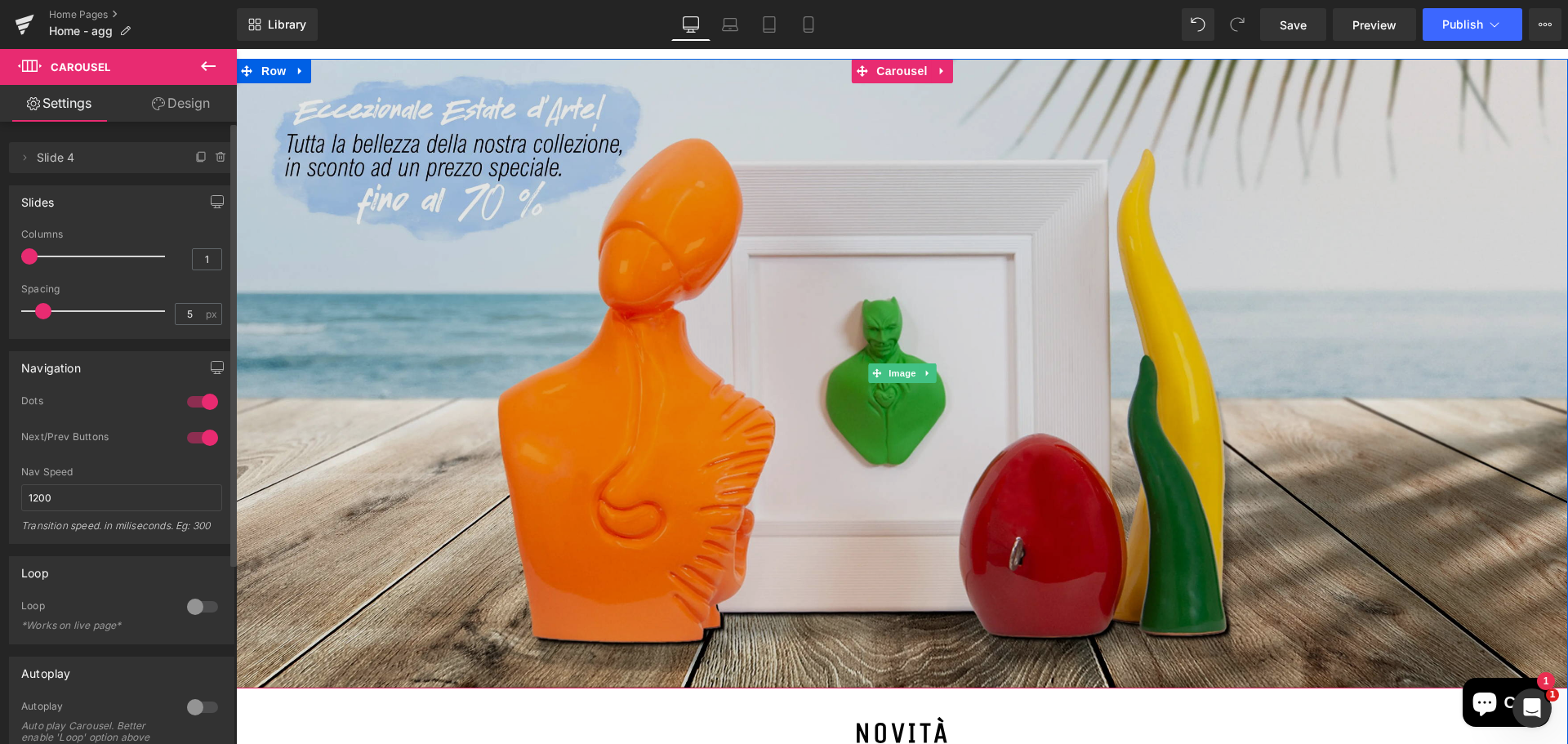
click at [851, 248] on img at bounding box center [902, 374] width 1332 height 630
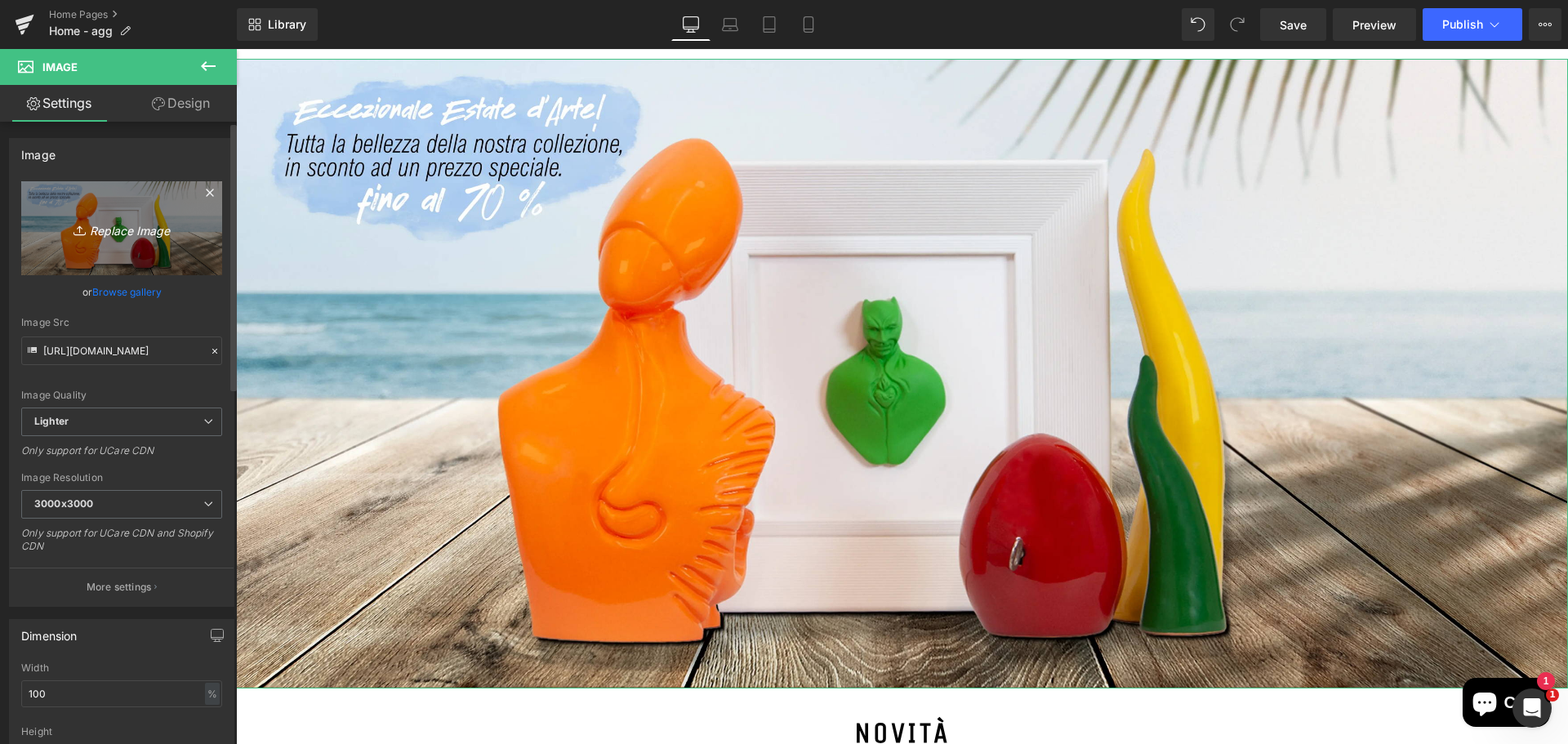
click at [184, 208] on link "Replace Image" at bounding box center [122, 228] width 201 height 94
type input "C:\fakepath\banner-promosangennaro-DEF.jpg"
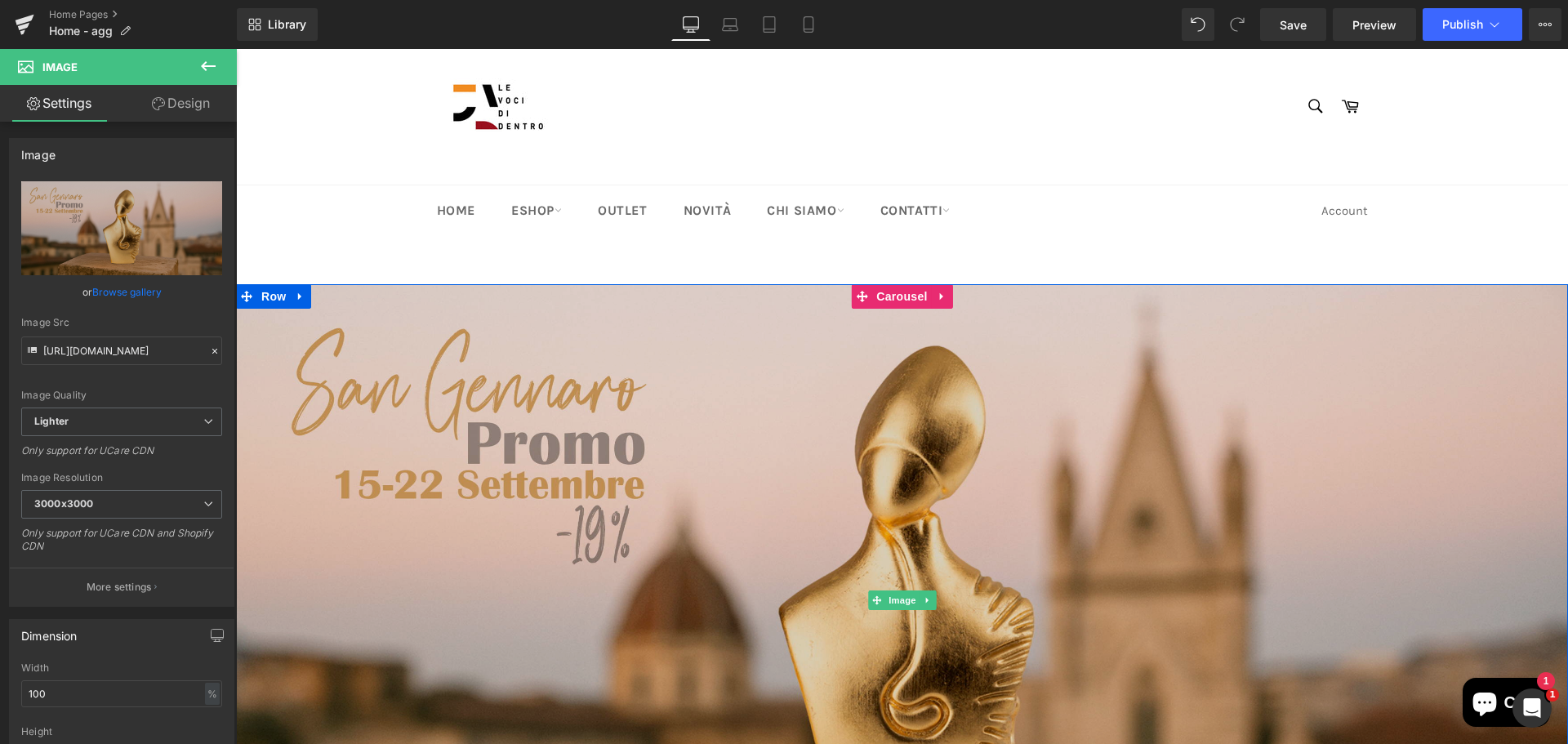
scroll to position [0, 0]
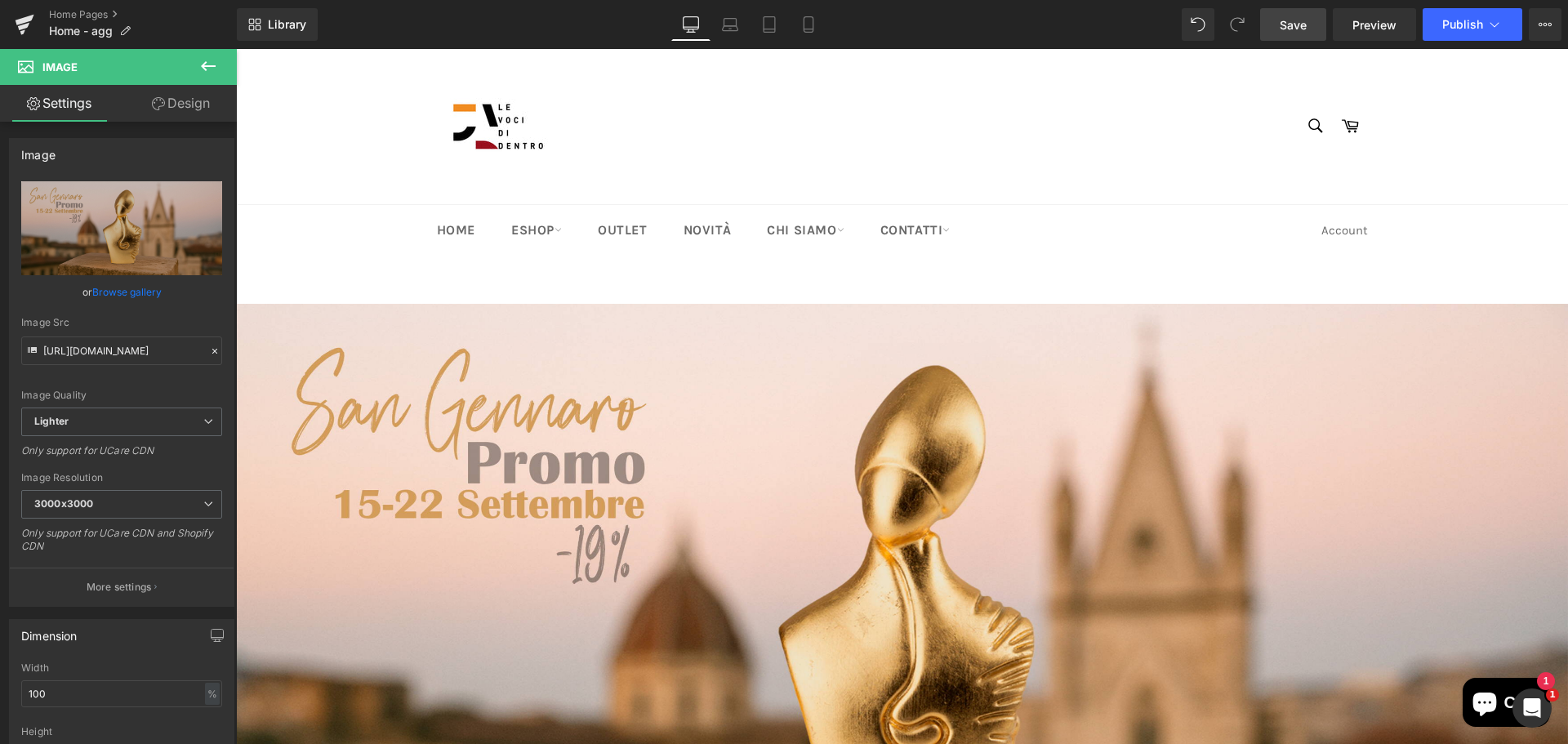
click at [1303, 28] on span "Save" at bounding box center [1292, 25] width 27 height 17
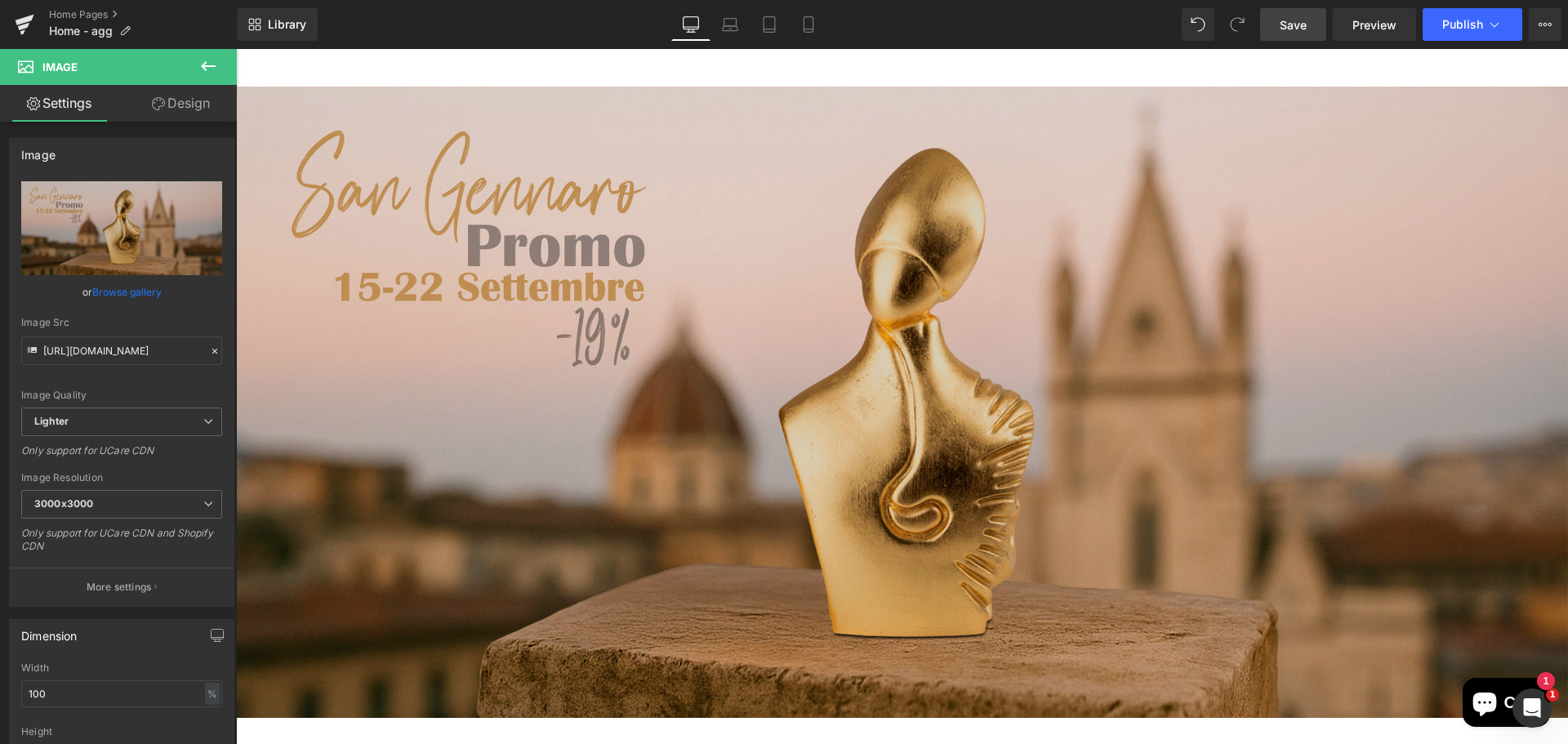
scroll to position [245, 0]
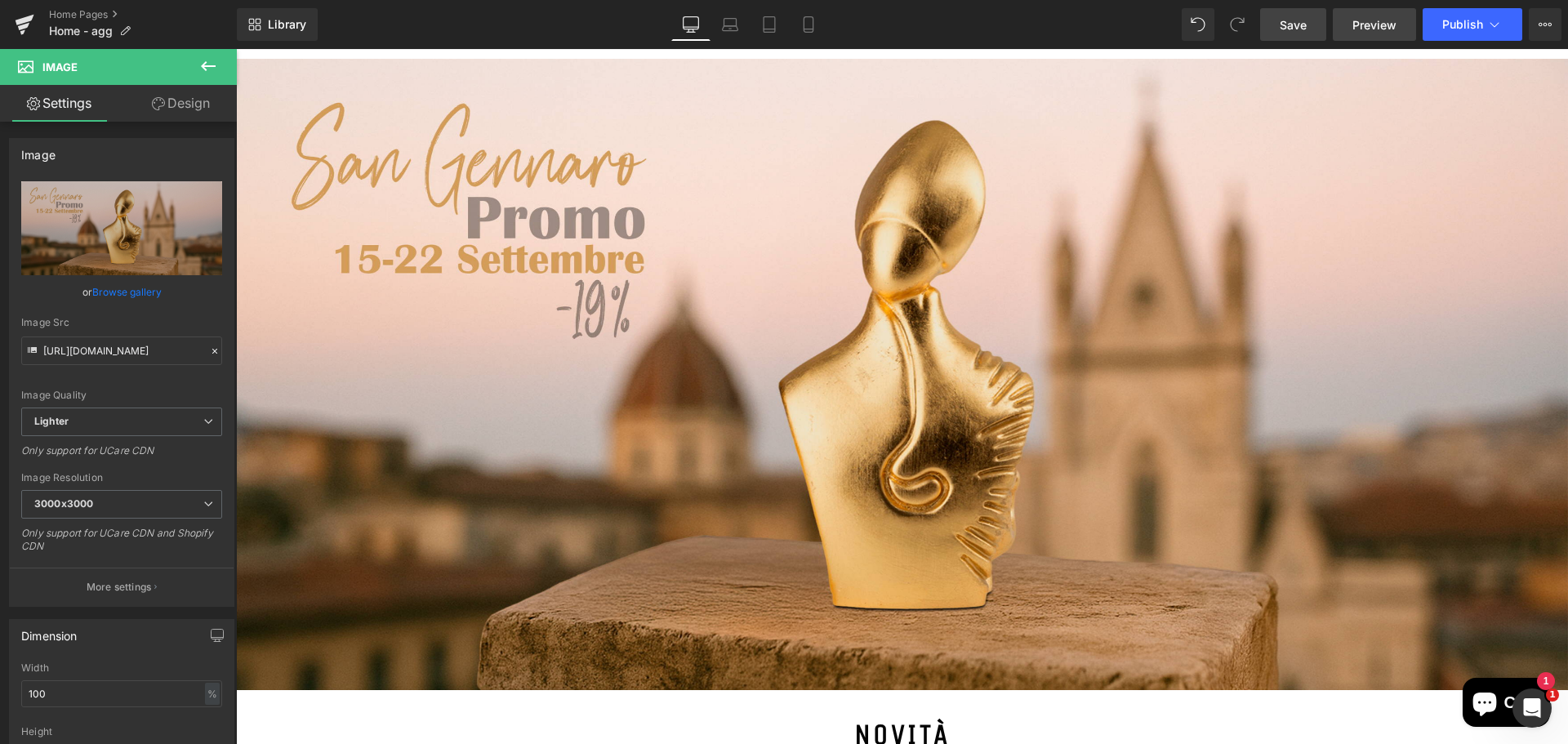
click at [1364, 29] on span "Preview" at bounding box center [1374, 25] width 44 height 17
